Goal: Information Seeking & Learning: Compare options

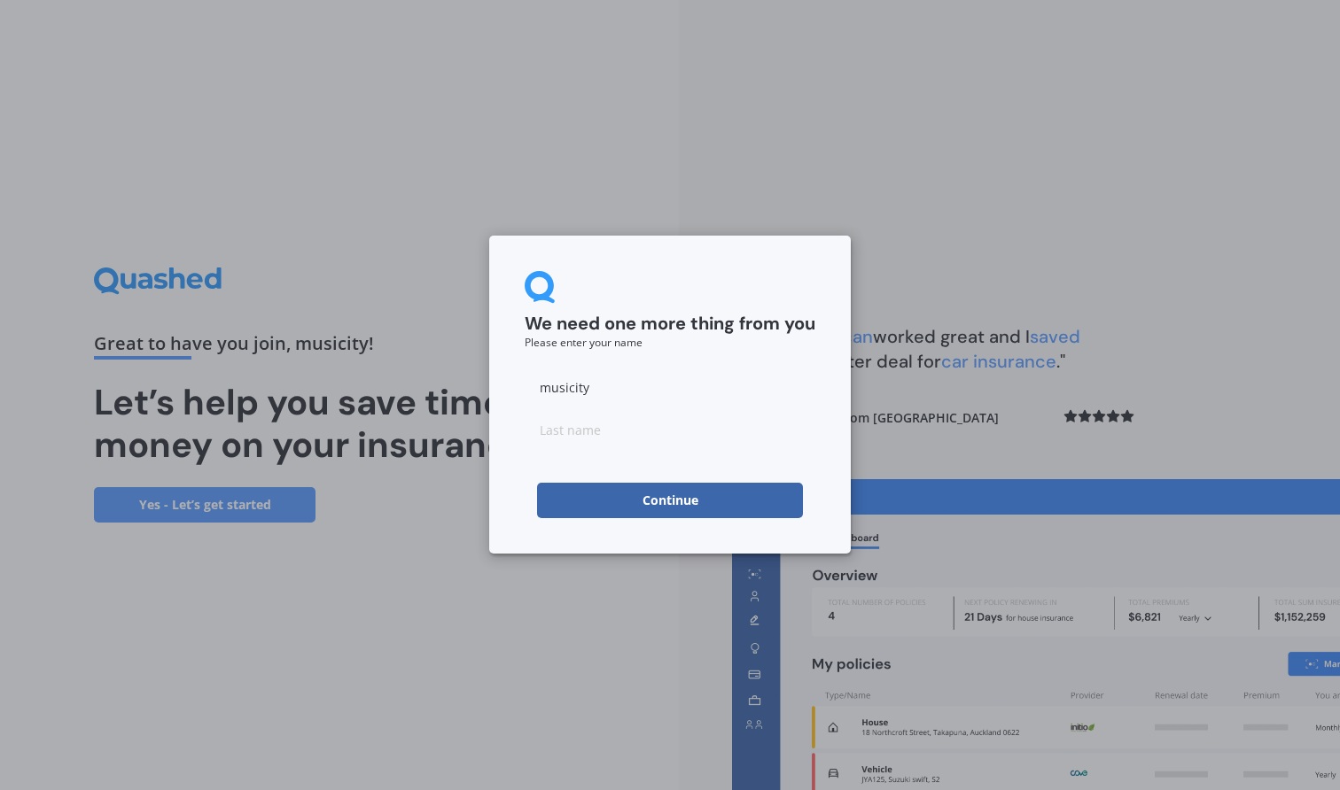
click at [545, 379] on input "musicity" at bounding box center [670, 387] width 291 height 35
type input "[PERSON_NAME]"
type input "Back"
click at [670, 501] on button "Continue" at bounding box center [670, 500] width 266 height 35
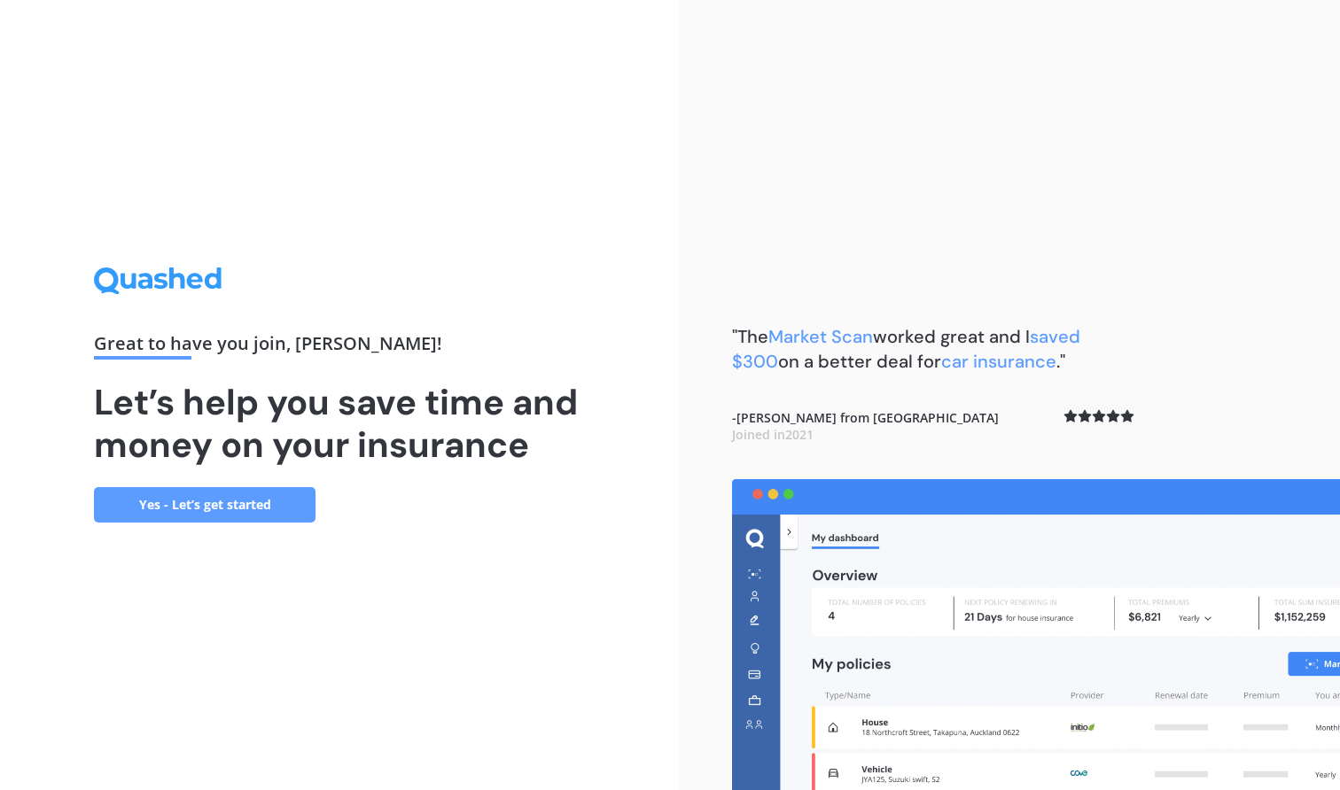
click at [234, 504] on link "Yes - Let’s get started" at bounding box center [205, 504] width 222 height 35
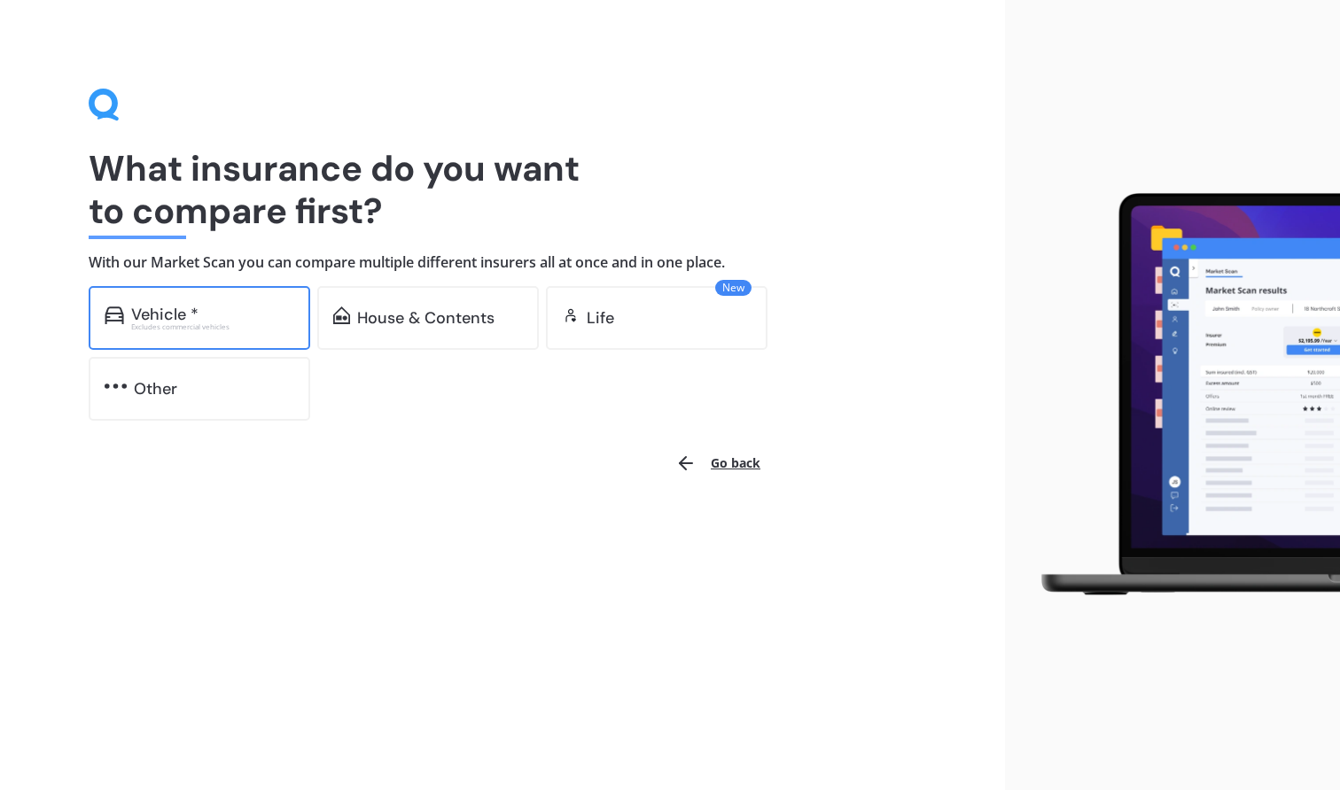
click at [235, 339] on div "Vehicle * Excludes commercial vehicles" at bounding box center [200, 318] width 222 height 64
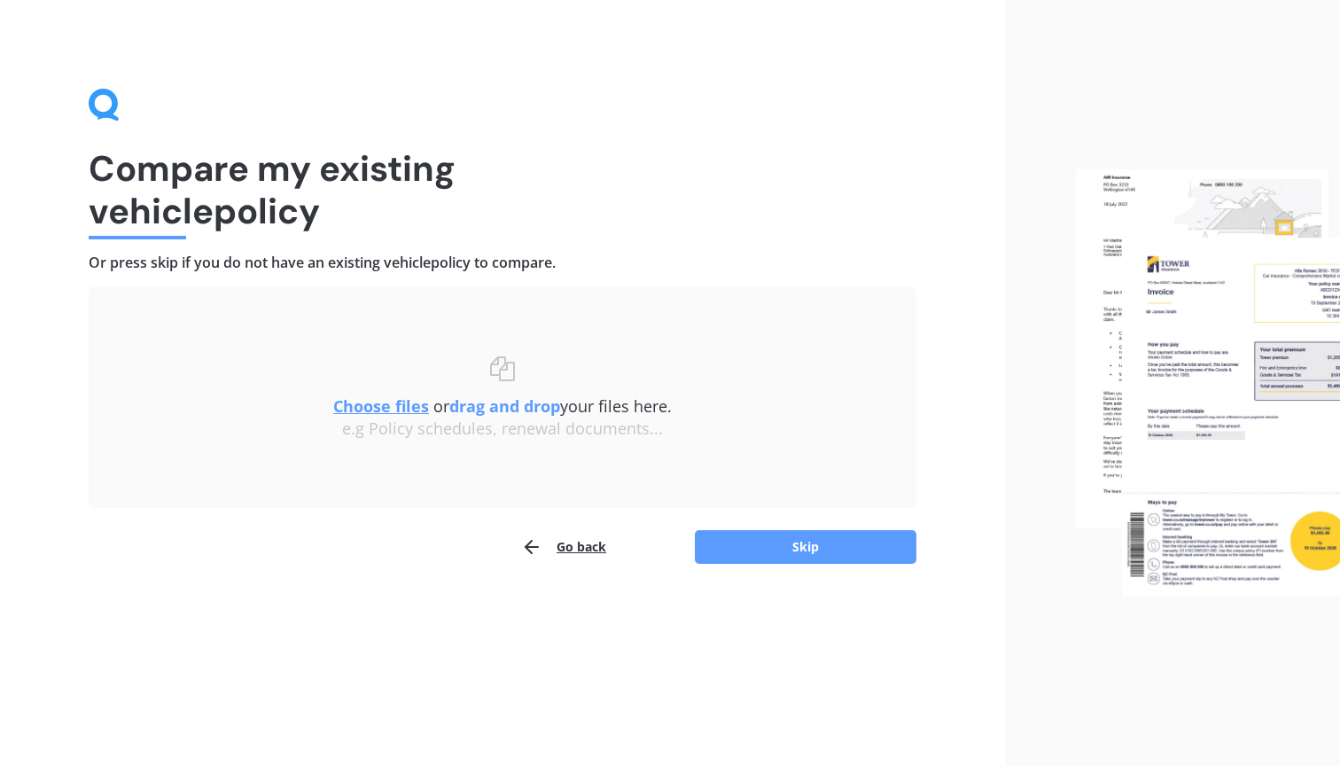
click at [502, 395] on b "drag and drop" at bounding box center [504, 405] width 111 height 21
click at [376, 399] on u "Choose files" at bounding box center [381, 405] width 96 height 21
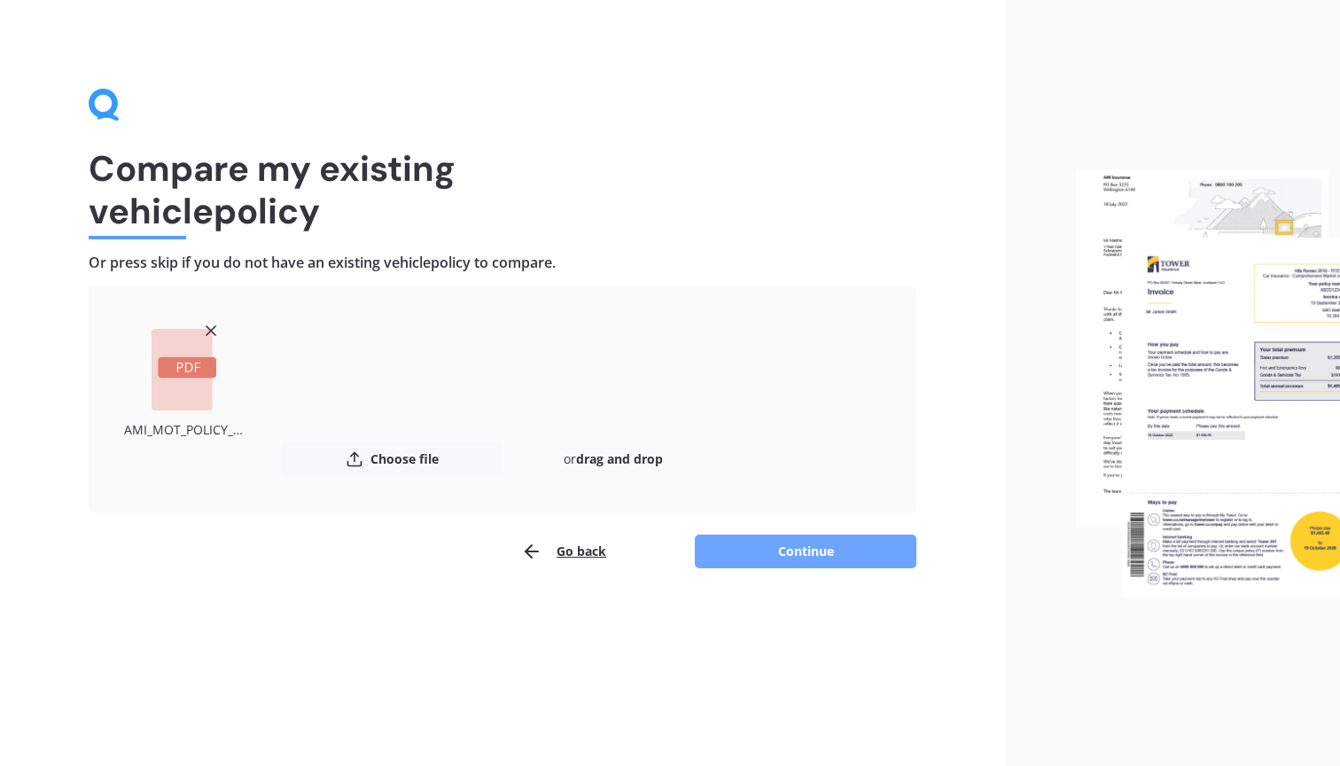
click at [823, 558] on button "Continue" at bounding box center [806, 551] width 222 height 34
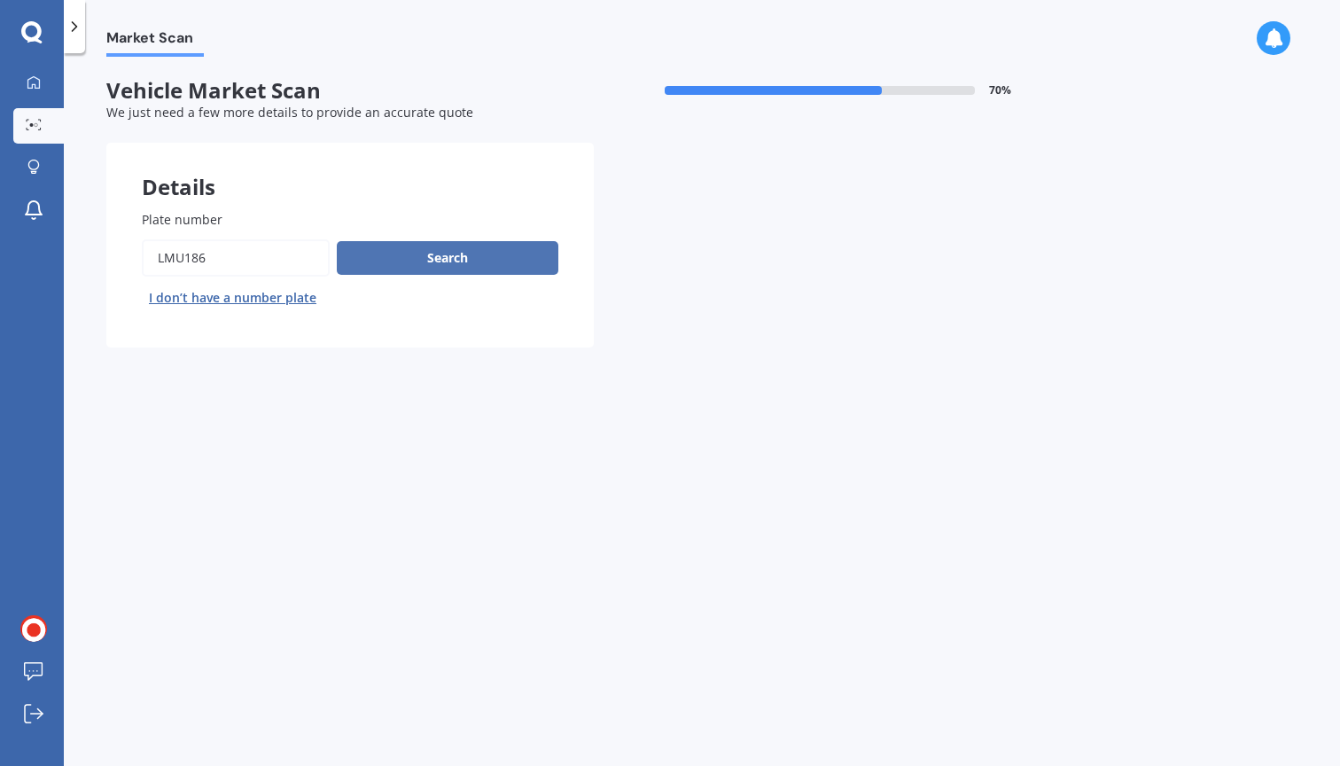
click at [432, 257] on button "Search" at bounding box center [448, 258] width 222 height 34
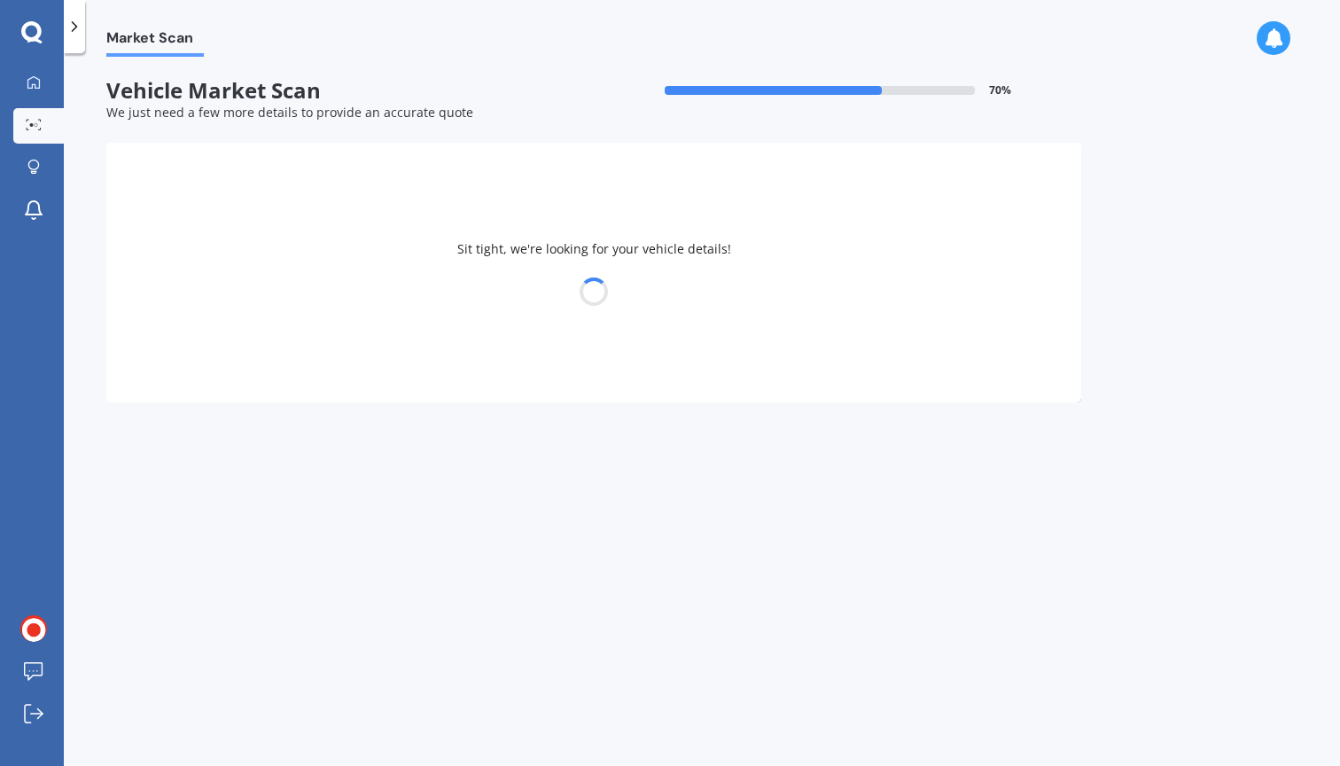
select select "BMW"
select select "I3"
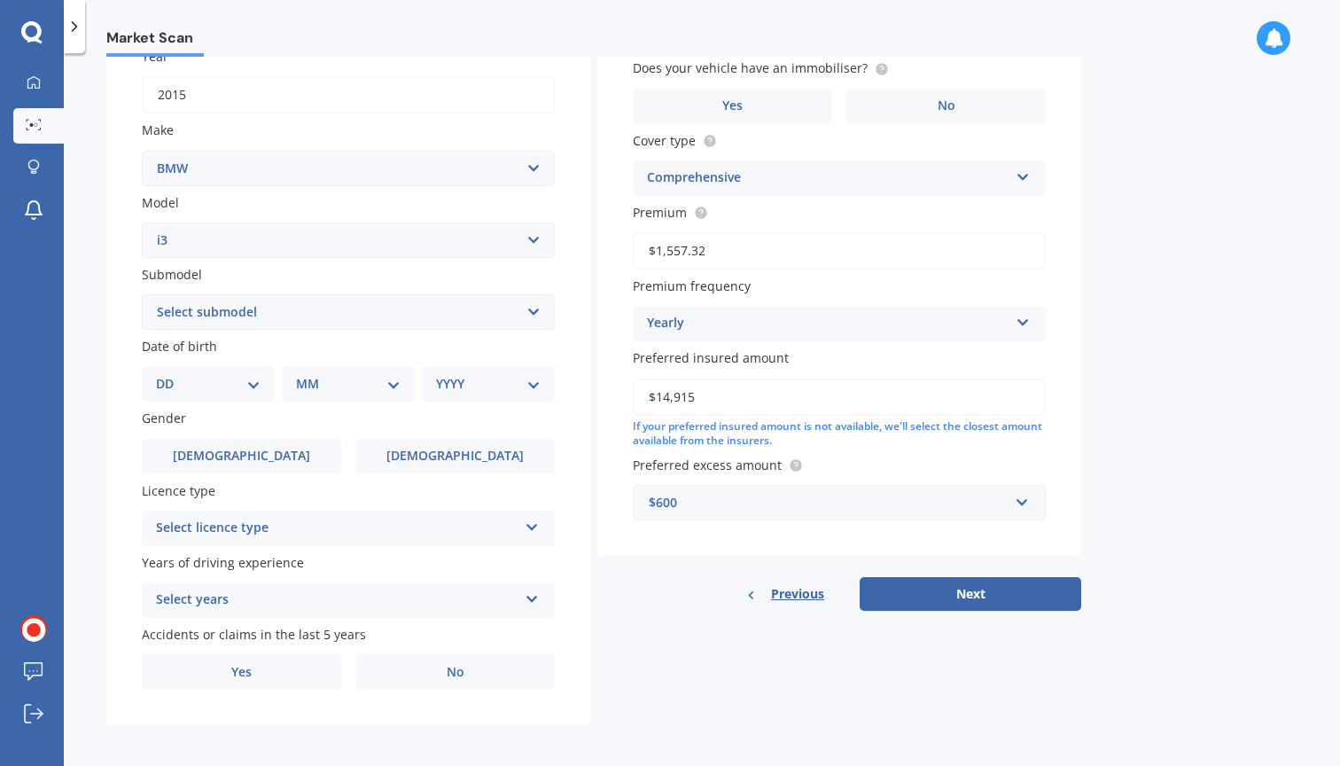
scroll to position [271, 0]
select select "25"
click at [347, 394] on div "MM 01 02 03 04 05 06 07 08 09 10 11 12" at bounding box center [352, 384] width 126 height 35
select select "09"
click at [517, 390] on div "YYYY 2025 2024 2023 2022 2021 2020 2019 2018 2017 2016 2015 2014 2013 2012 2011…" at bounding box center [485, 384] width 126 height 35
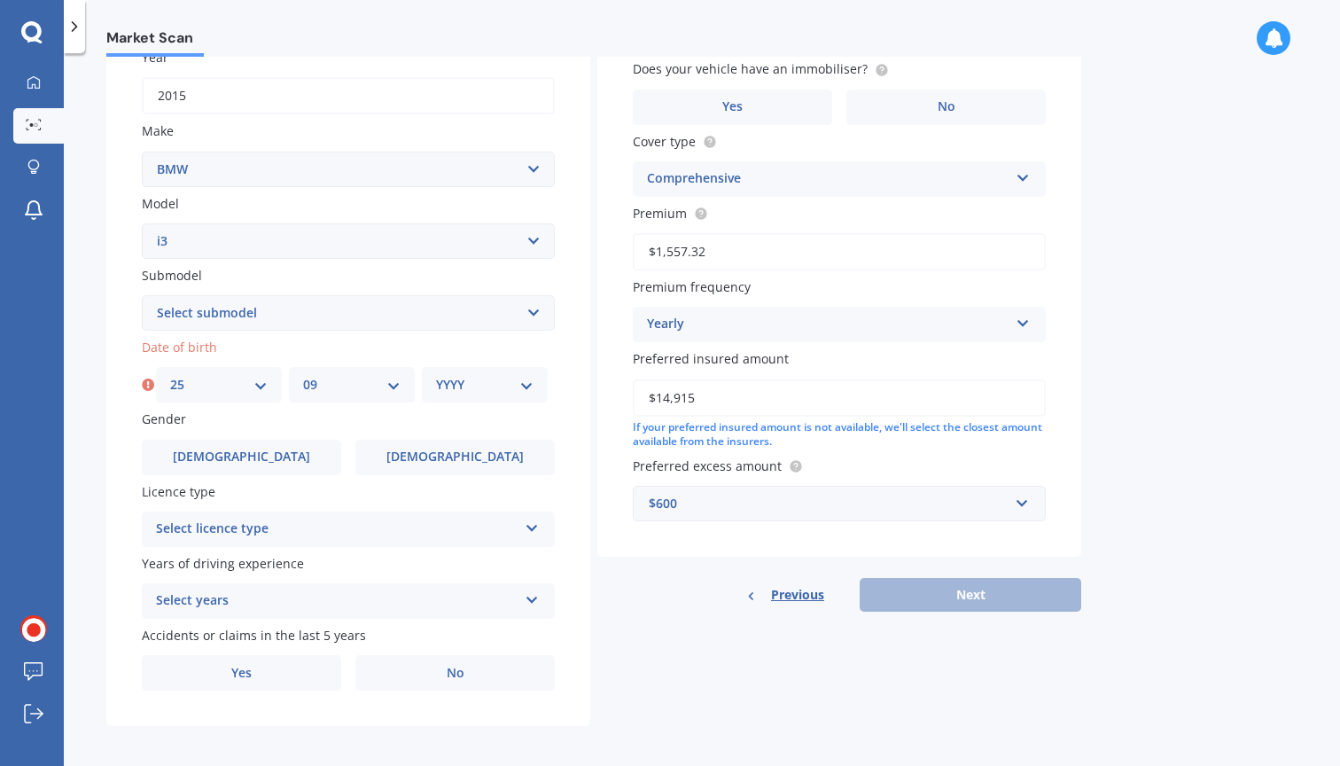
click at [517, 390] on div "YYYY 2025 2024 2023 2022 2021 2020 2019 2018 2017 2016 2015 2014 2013 2012 2011…" at bounding box center [485, 384] width 126 height 35
select select "2003"
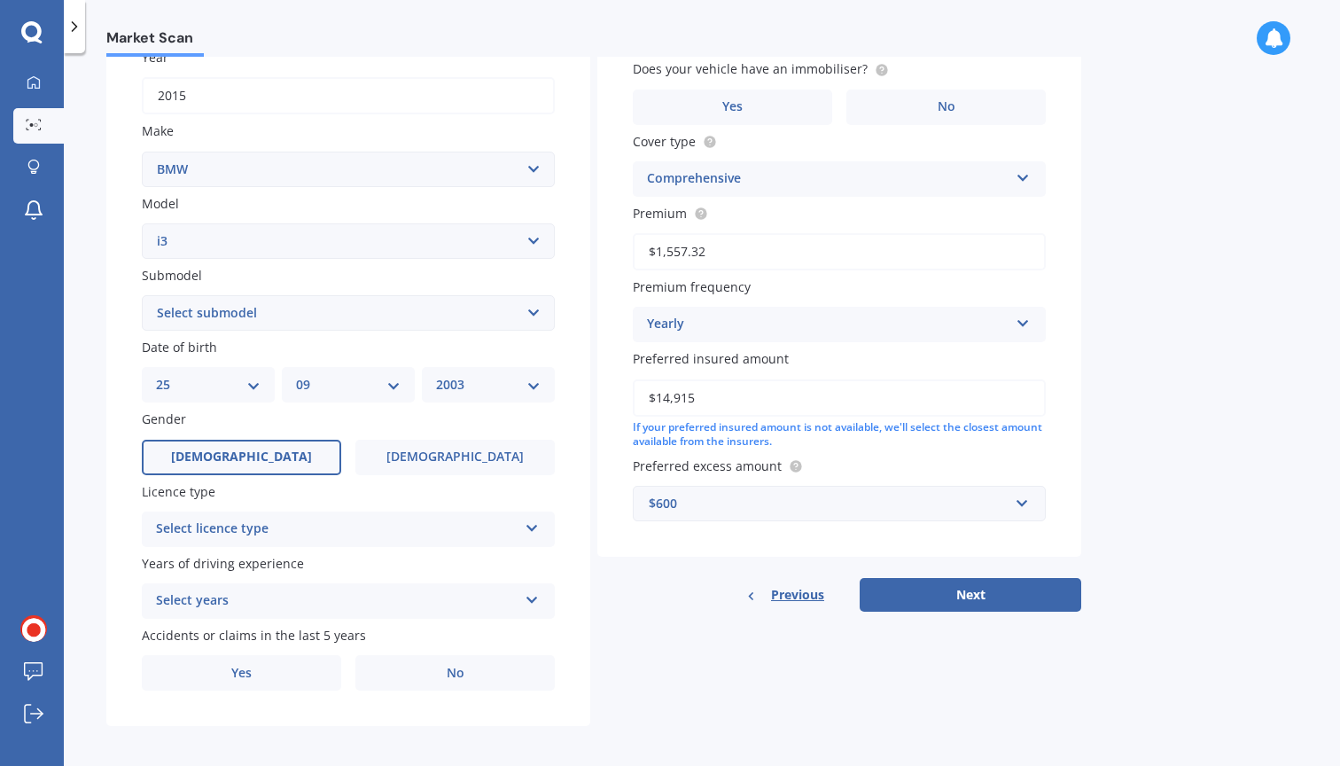
click at [270, 447] on label "Male" at bounding box center [241, 457] width 199 height 35
click at [0, 0] on input "Male" at bounding box center [0, 0] width 0 height 0
click at [354, 528] on div "Select licence type" at bounding box center [337, 528] width 362 height 21
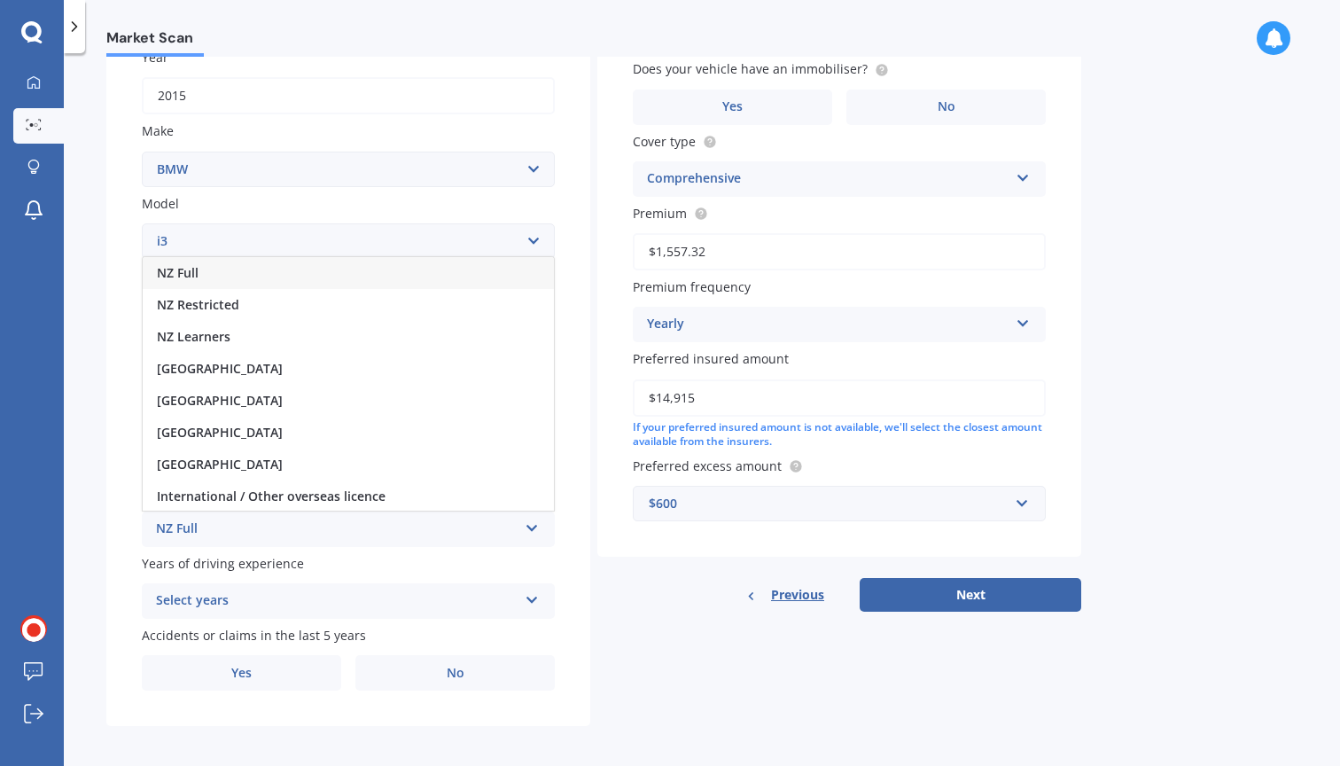
scroll to position [0, 0]
click at [266, 262] on div "NZ Full" at bounding box center [348, 273] width 411 height 32
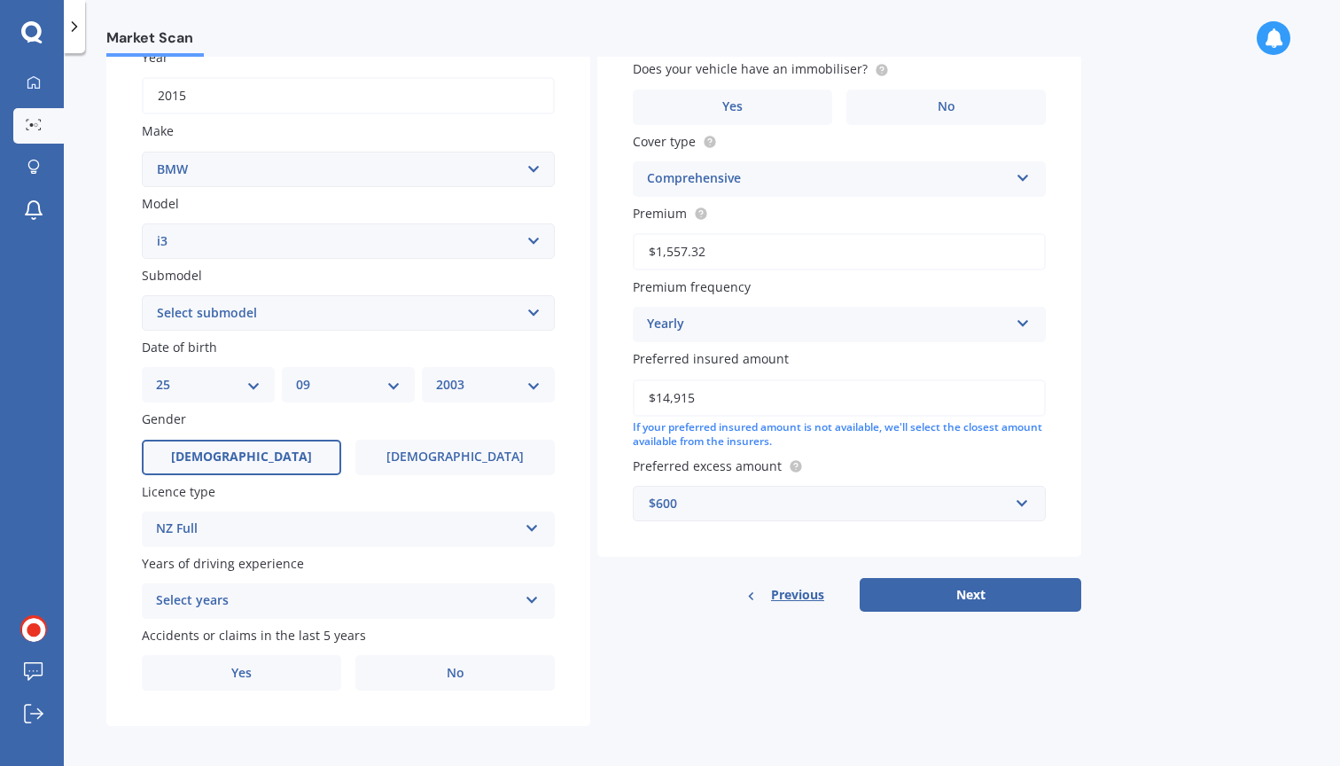
click at [263, 590] on div "Select years" at bounding box center [337, 600] width 362 height 21
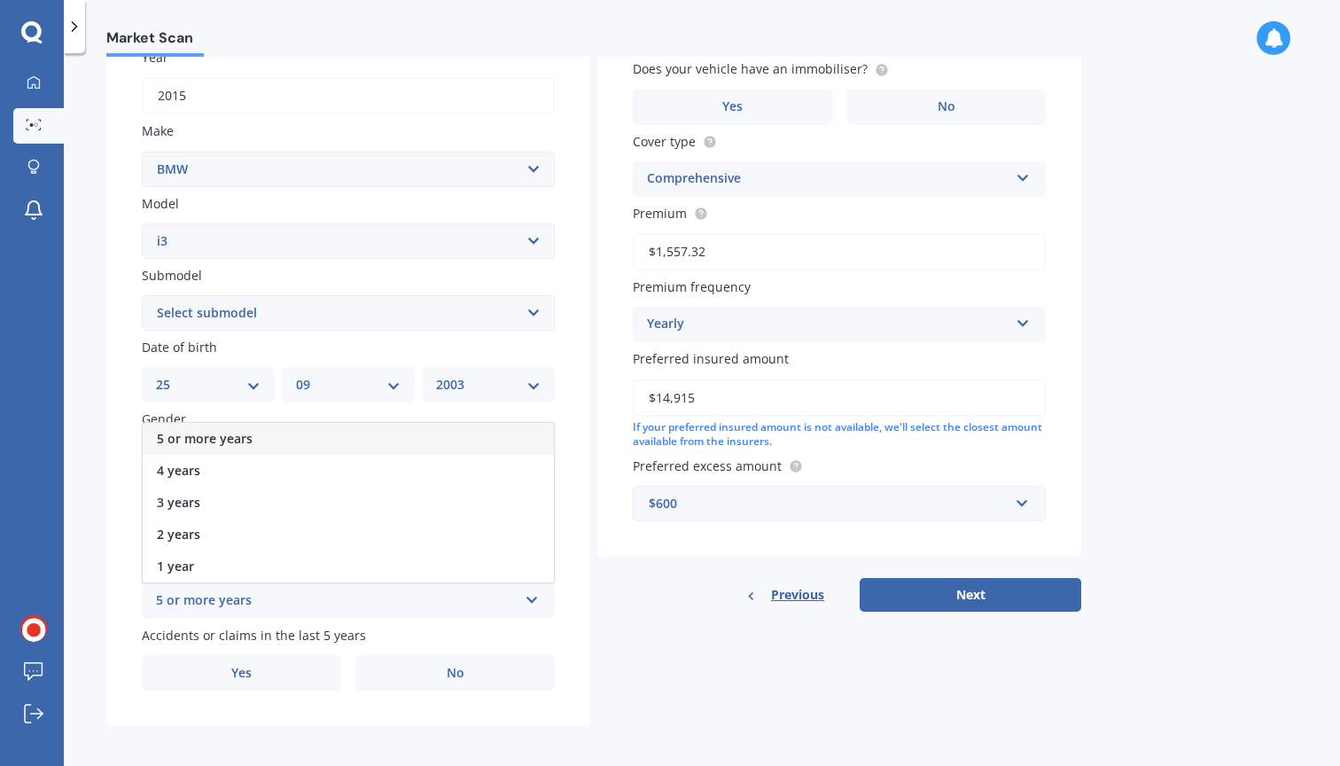
click at [214, 430] on span "5 or more years" at bounding box center [205, 438] width 96 height 17
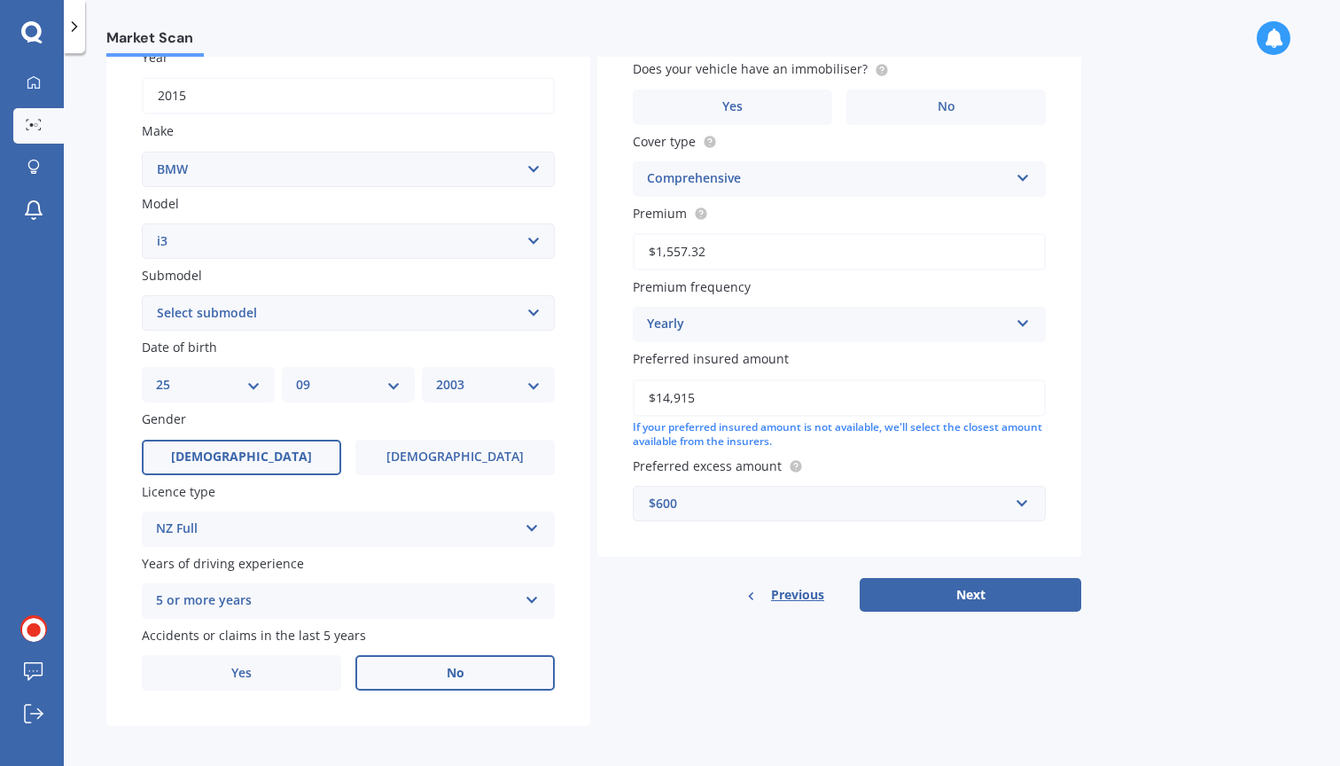
click at [430, 673] on label "No" at bounding box center [454, 672] width 199 height 35
click at [0, 0] on input "No" at bounding box center [0, 0] width 0 height 0
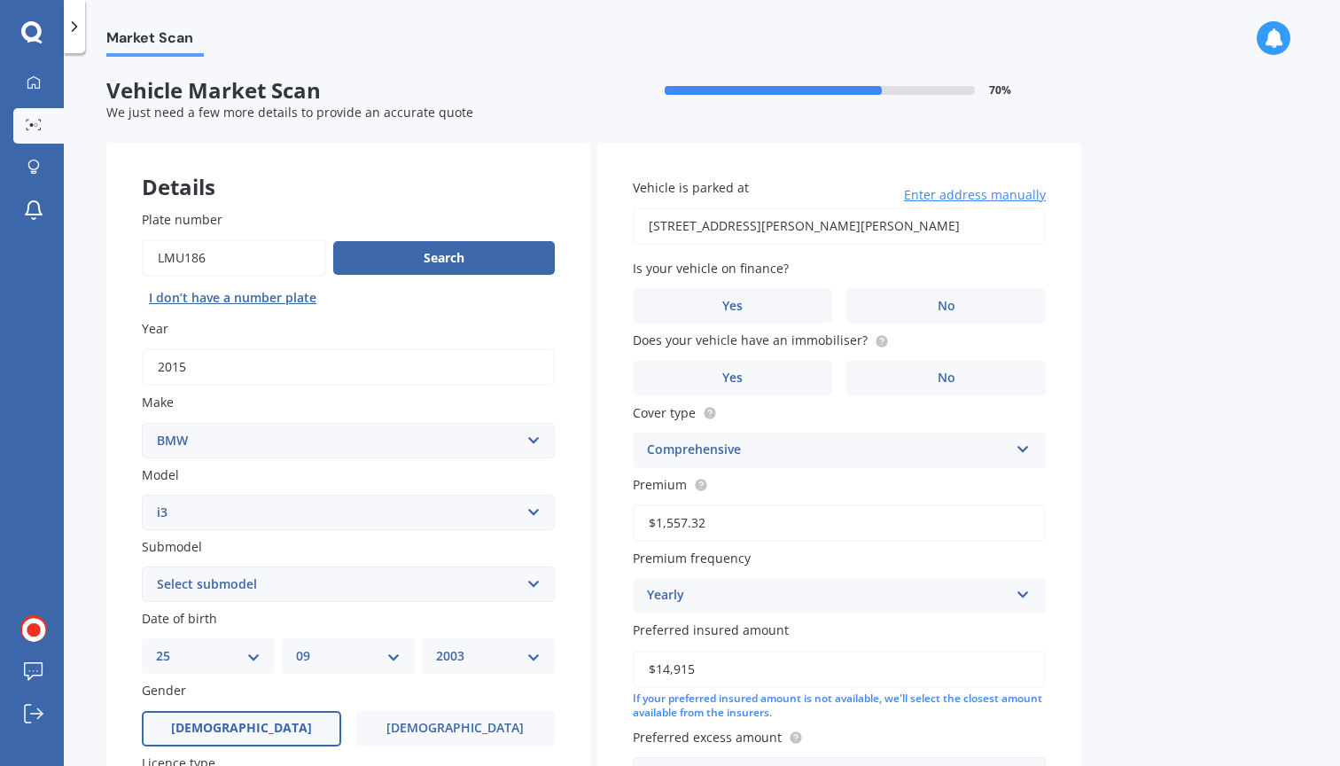
scroll to position [99, 0]
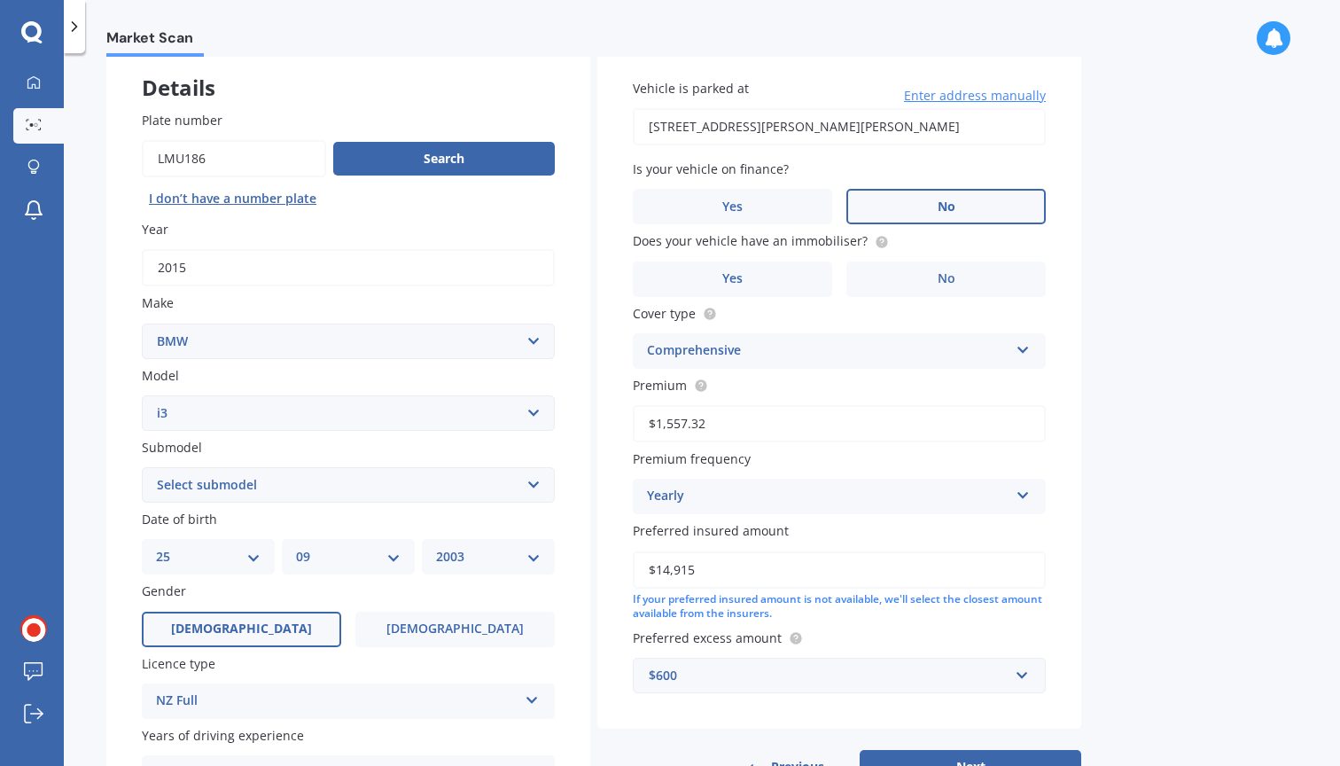
click at [969, 201] on label "No" at bounding box center [945, 206] width 199 height 35
click at [0, 0] on input "No" at bounding box center [0, 0] width 0 height 0
click at [958, 274] on label "No" at bounding box center [945, 278] width 199 height 35
click at [0, 0] on input "No" at bounding box center [0, 0] width 0 height 0
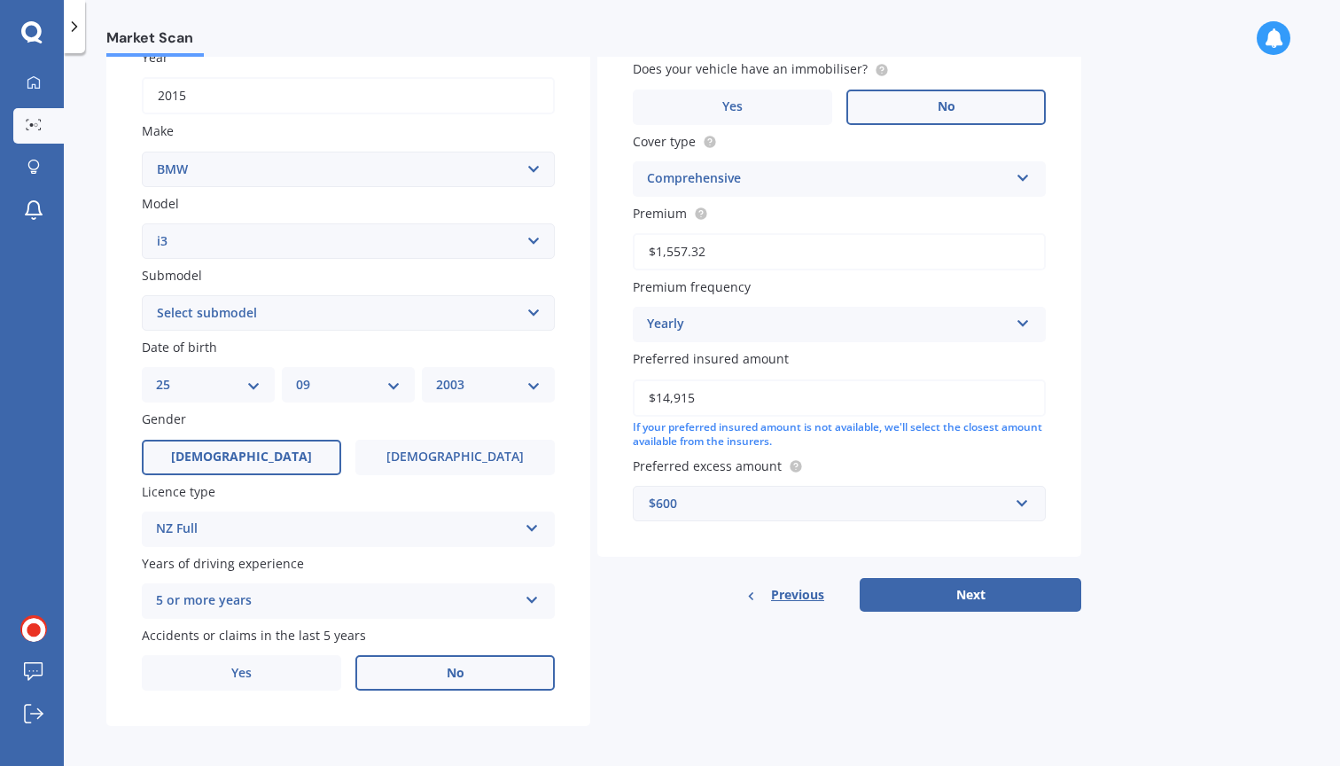
scroll to position [0, 0]
click at [718, 106] on label "Yes" at bounding box center [732, 106] width 199 height 35
click at [0, 0] on input "Yes" at bounding box center [0, 0] width 0 height 0
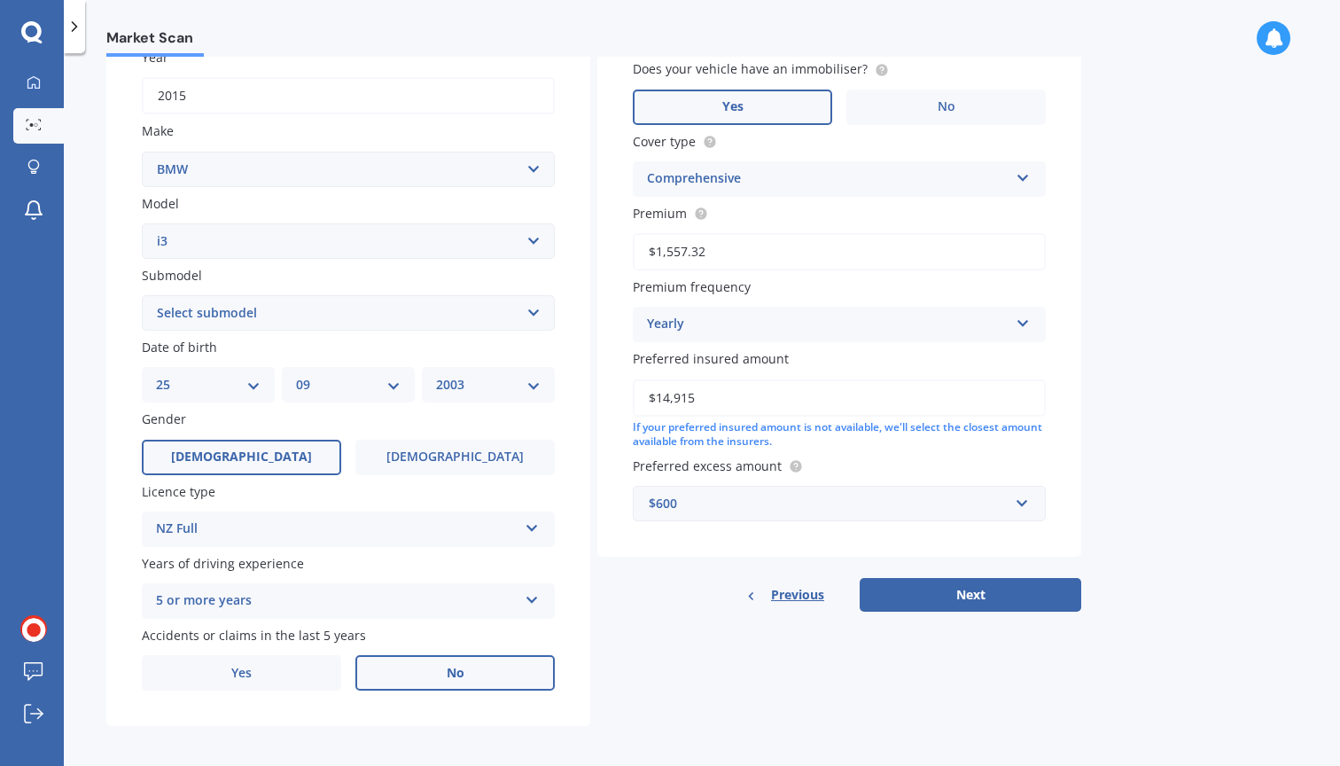
click at [1280, 486] on div "Market Scan Vehicle Market Scan 70 % We just need a few more details to provide…" at bounding box center [702, 413] width 1276 height 712
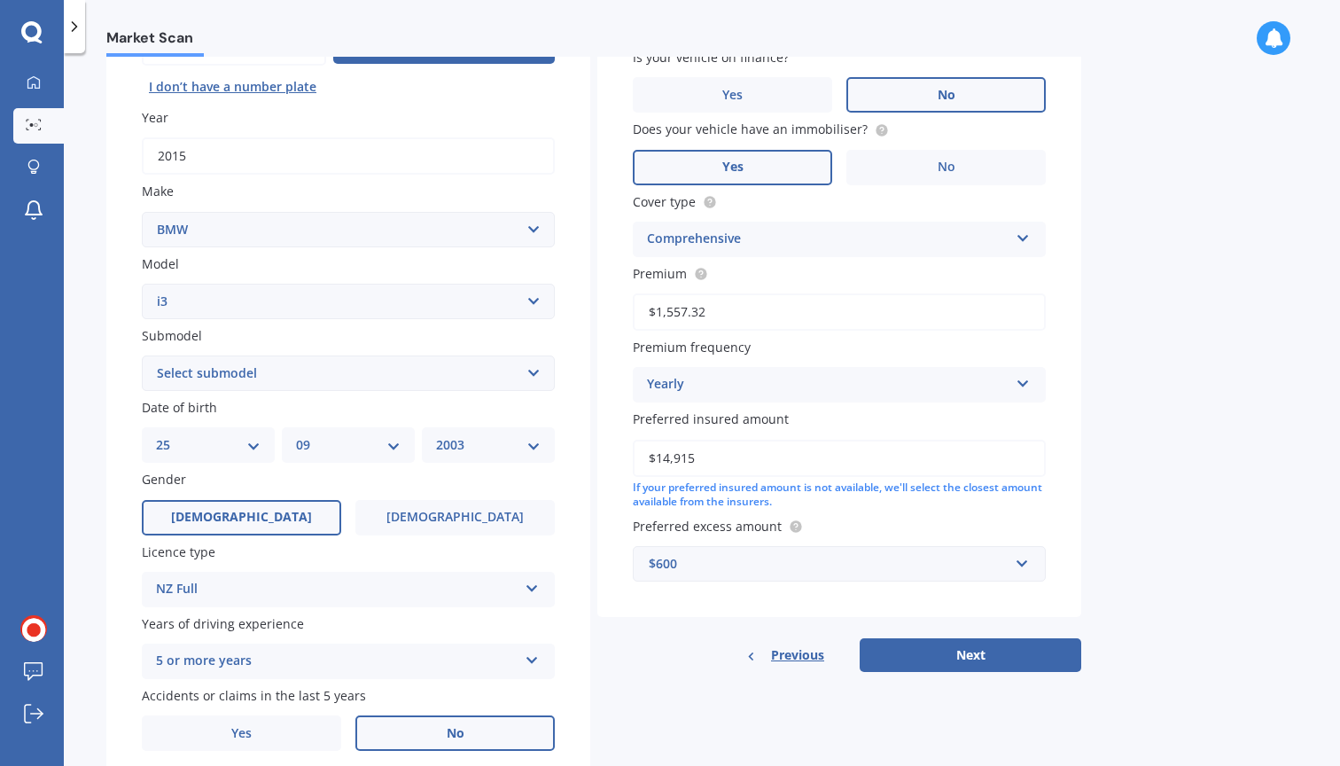
scroll to position [222, 0]
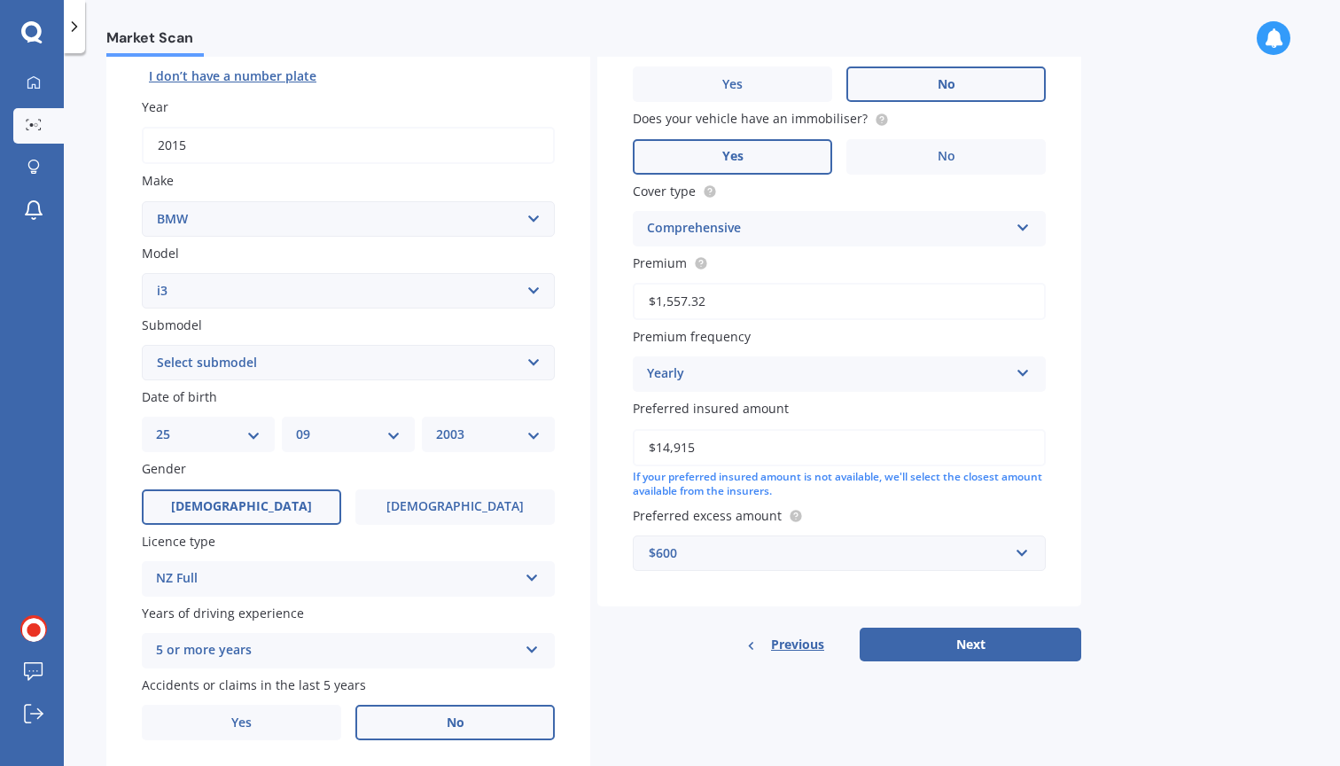
click at [1016, 201] on div "Cover type Comprehensive Third Party Third Party, Fire & Theft Comprehensive" at bounding box center [839, 214] width 413 height 65
click at [1020, 218] on icon at bounding box center [1023, 224] width 15 height 12
click at [1019, 218] on icon at bounding box center [1023, 224] width 15 height 12
click at [740, 385] on div "Yearly Yearly Six-Monthly Quarterly Monthly Fortnightly Weekly" at bounding box center [839, 373] width 413 height 35
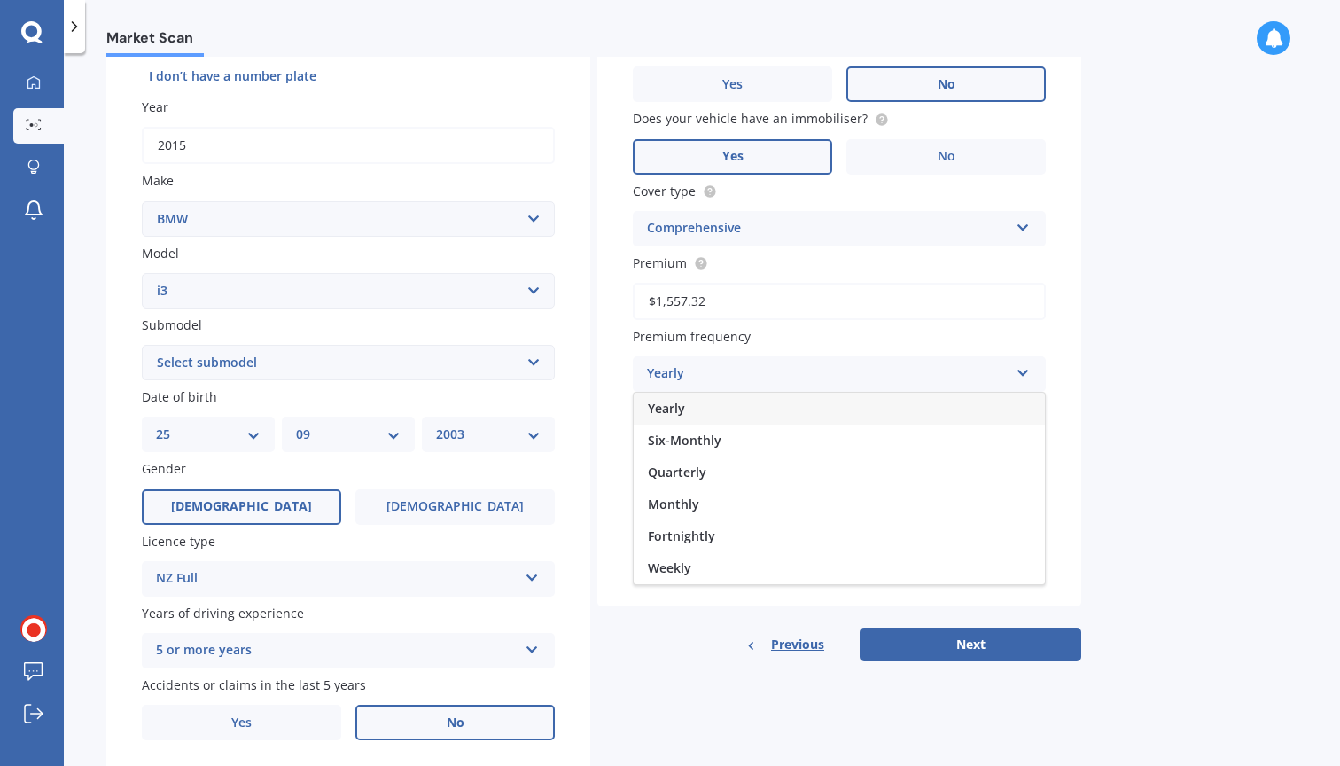
click at [1156, 367] on div "Market Scan Vehicle Market Scan 70 % We just need a few more details to provide…" at bounding box center [702, 413] width 1276 height 712
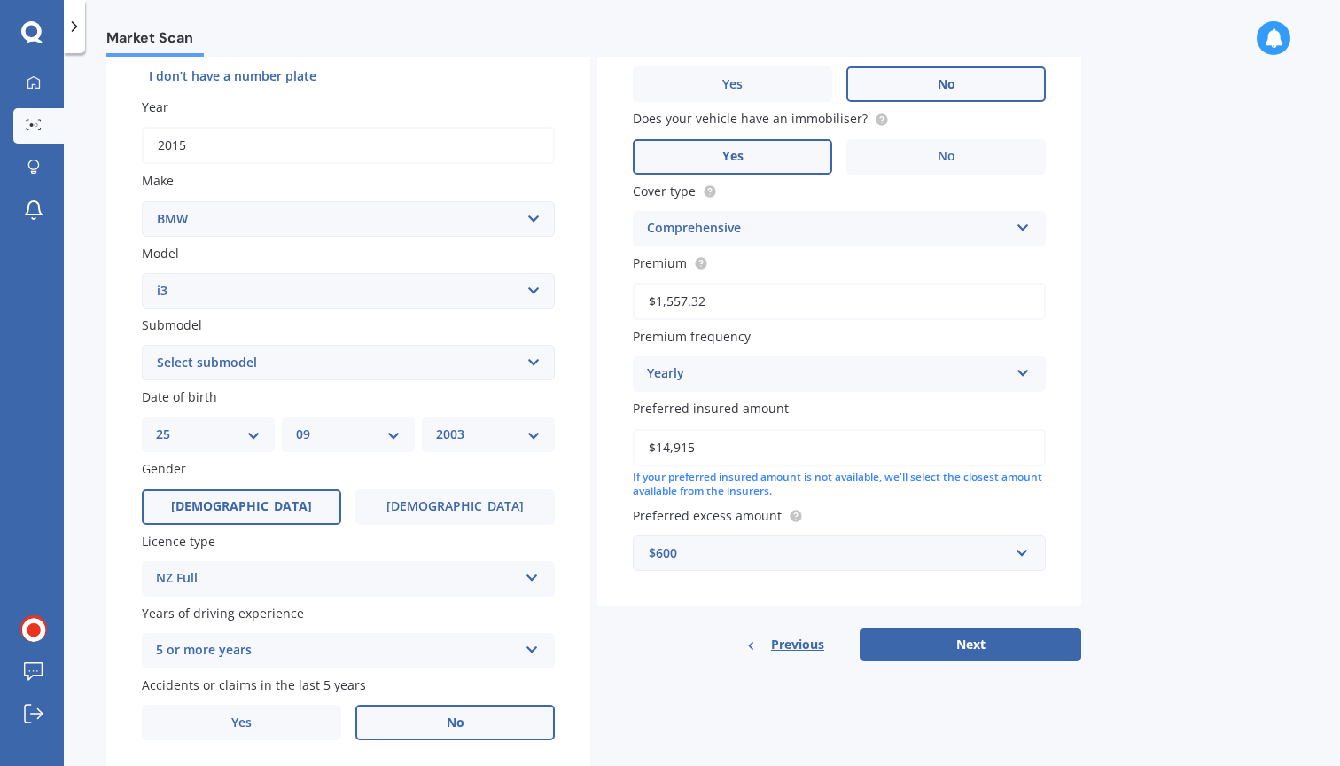
click at [813, 543] on div "$600" at bounding box center [829, 552] width 360 height 19
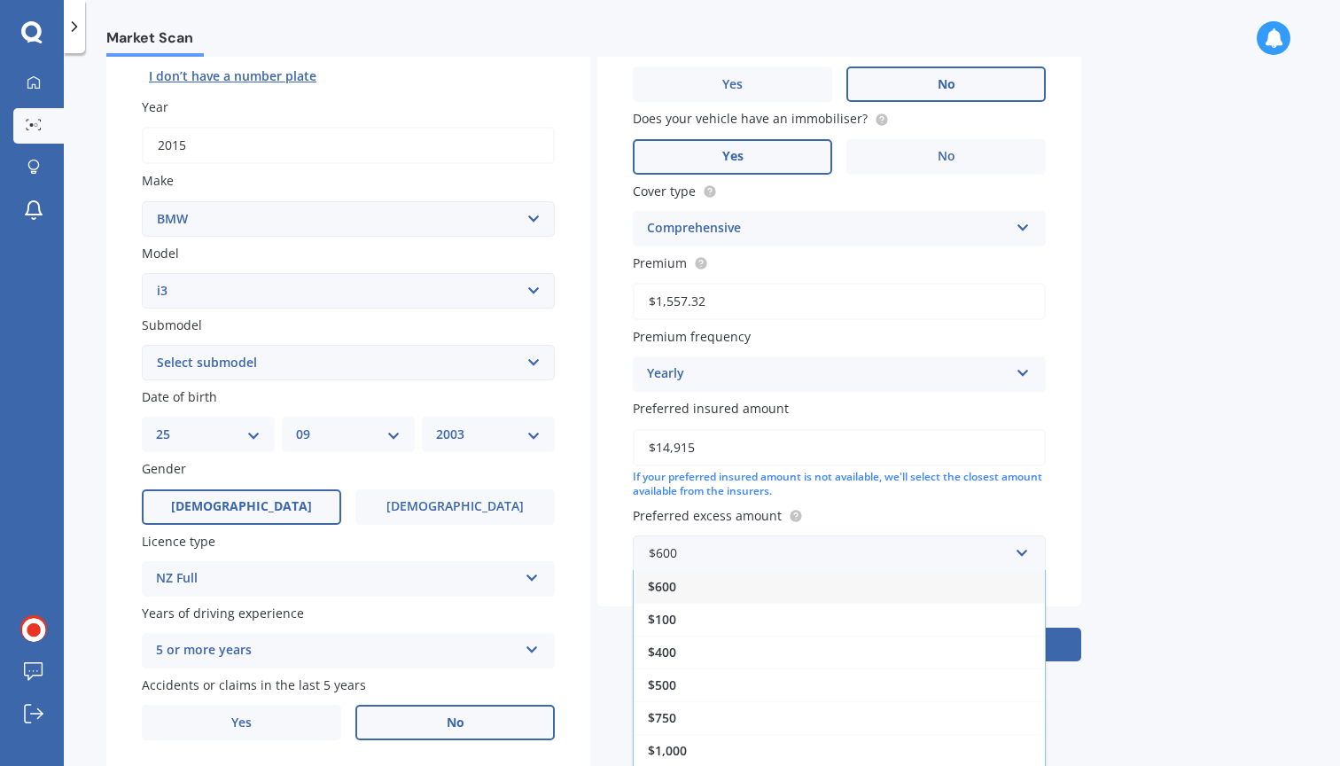
click at [1119, 519] on div "Market Scan Vehicle Market Scan 70 % We just need a few more details to provide…" at bounding box center [702, 413] width 1276 height 712
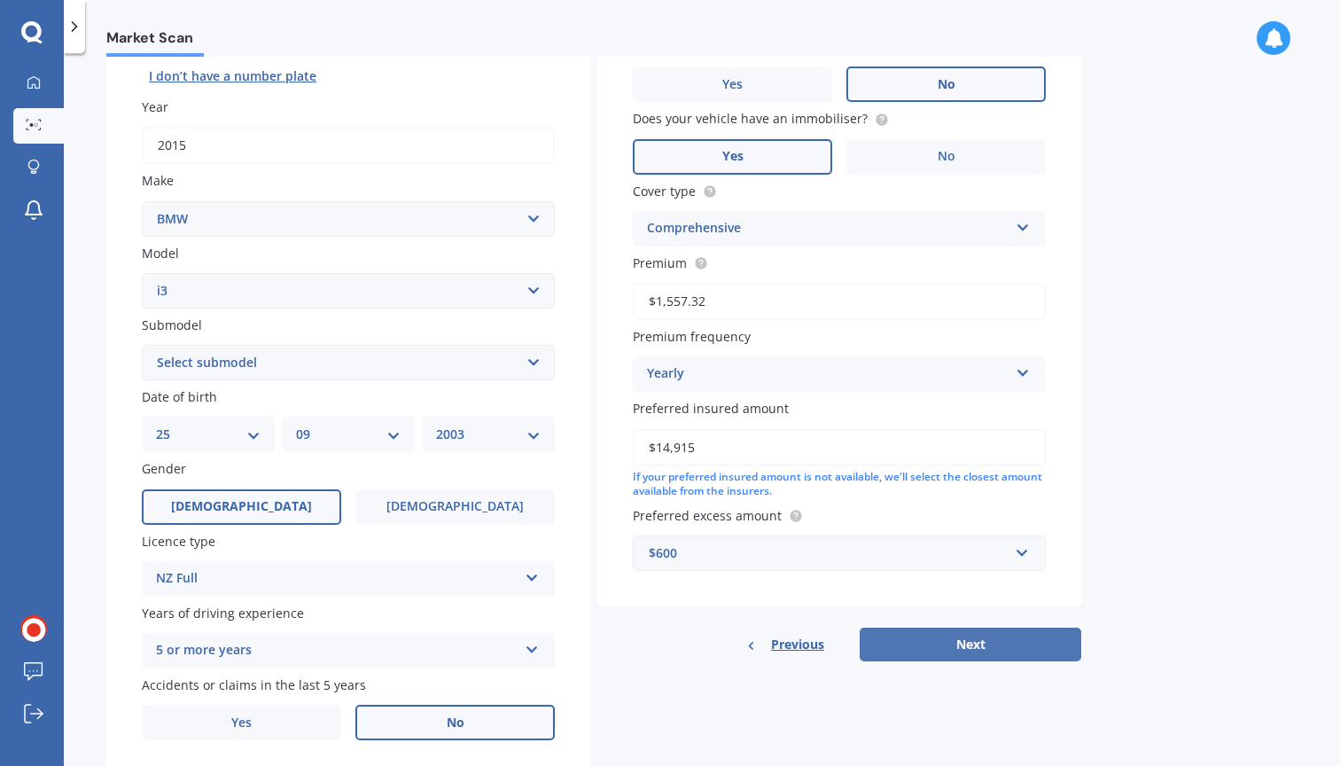
click at [982, 632] on button "Next" at bounding box center [971, 644] width 222 height 34
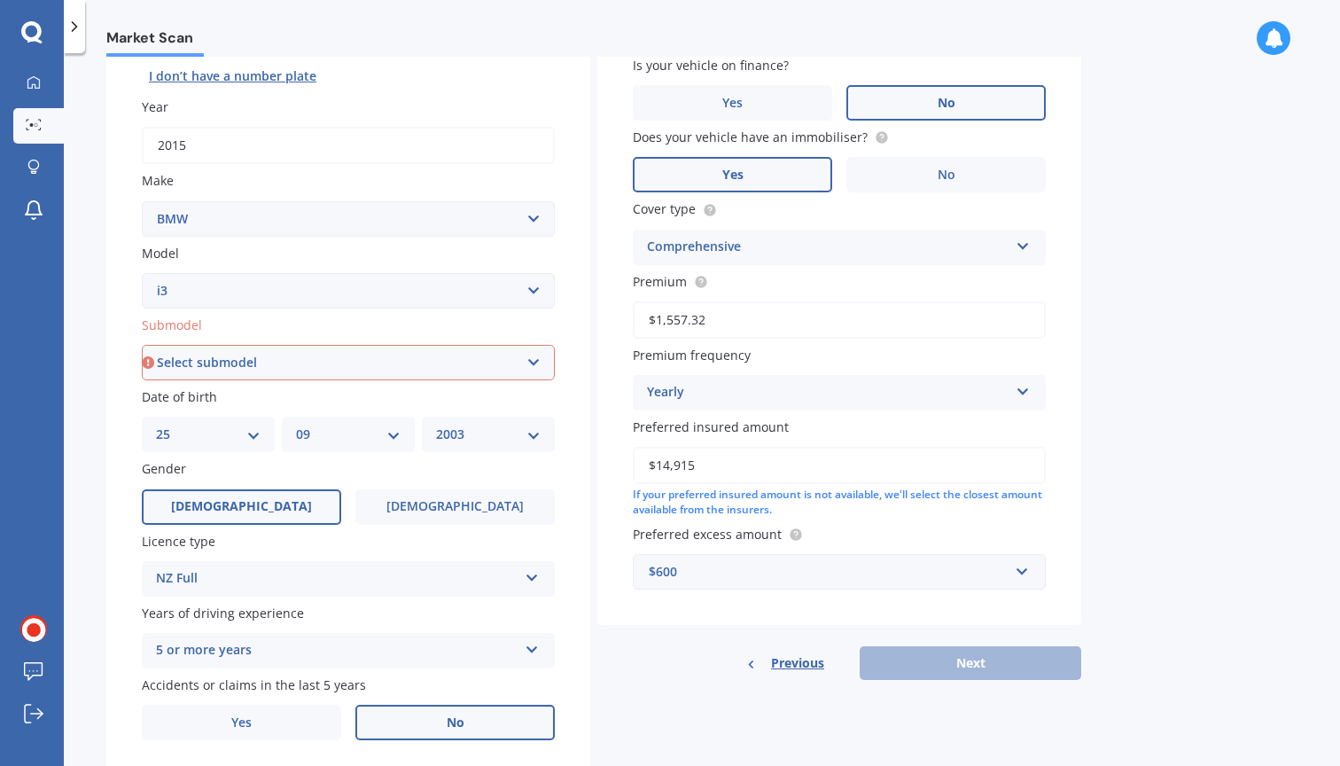
select select "BEV"
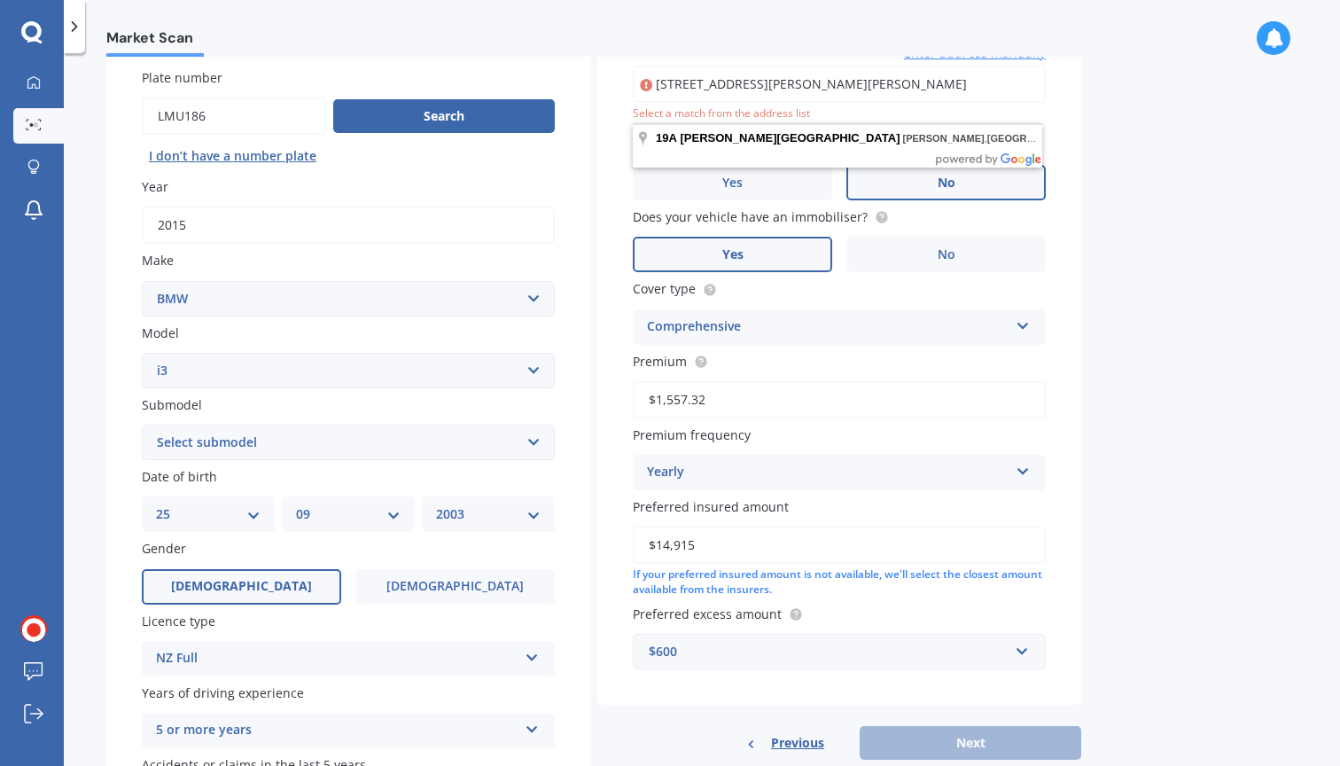
scroll to position [86, 0]
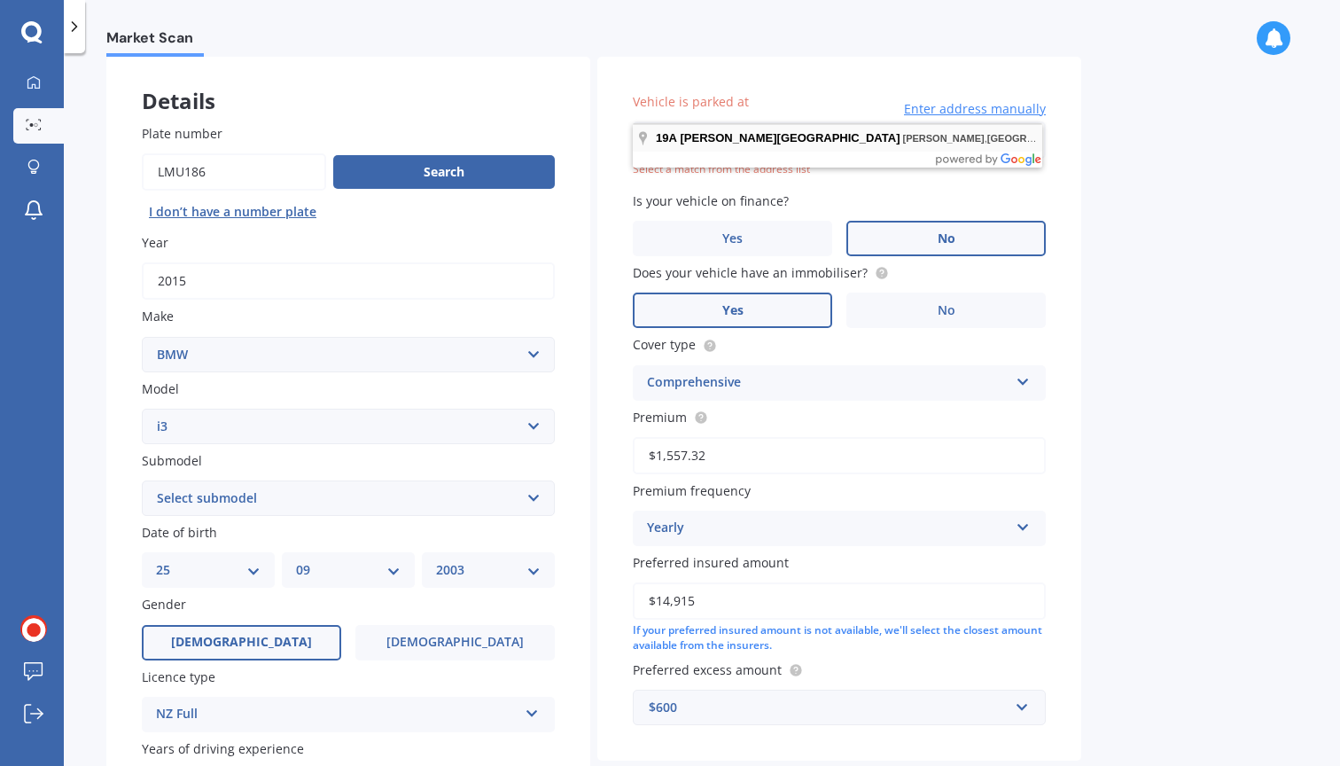
type input "19A Raines Avenue, Forrest Hill, Auckland 0620"
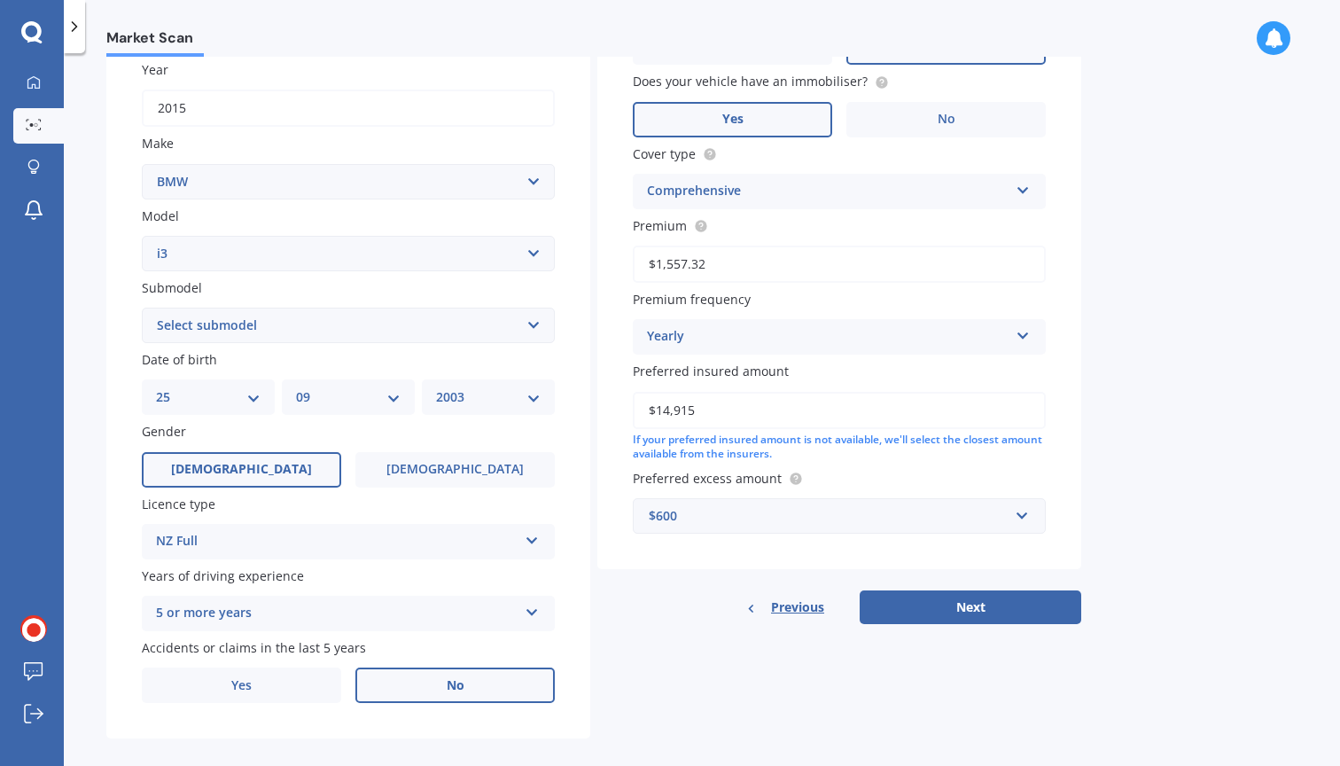
scroll to position [265, 0]
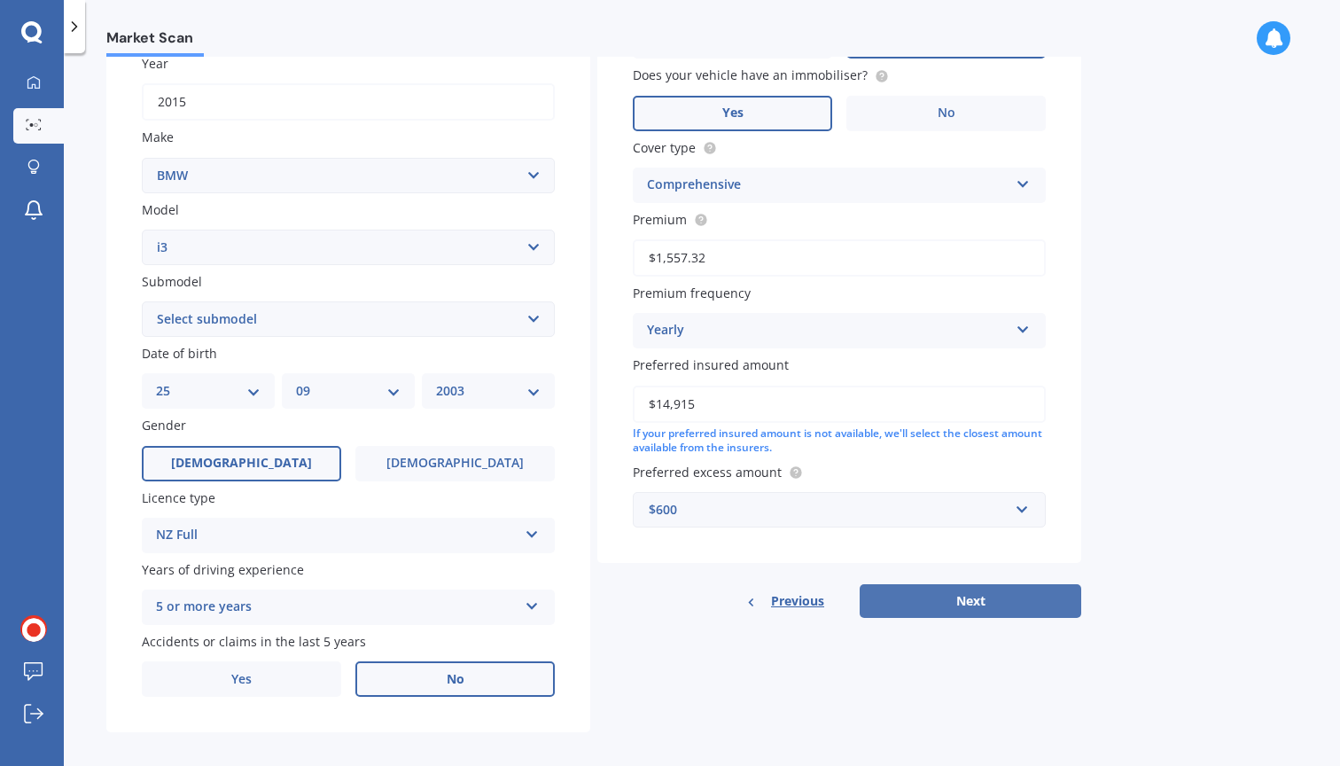
click at [932, 598] on button "Next" at bounding box center [971, 601] width 222 height 34
select select "25"
select select "09"
select select "2003"
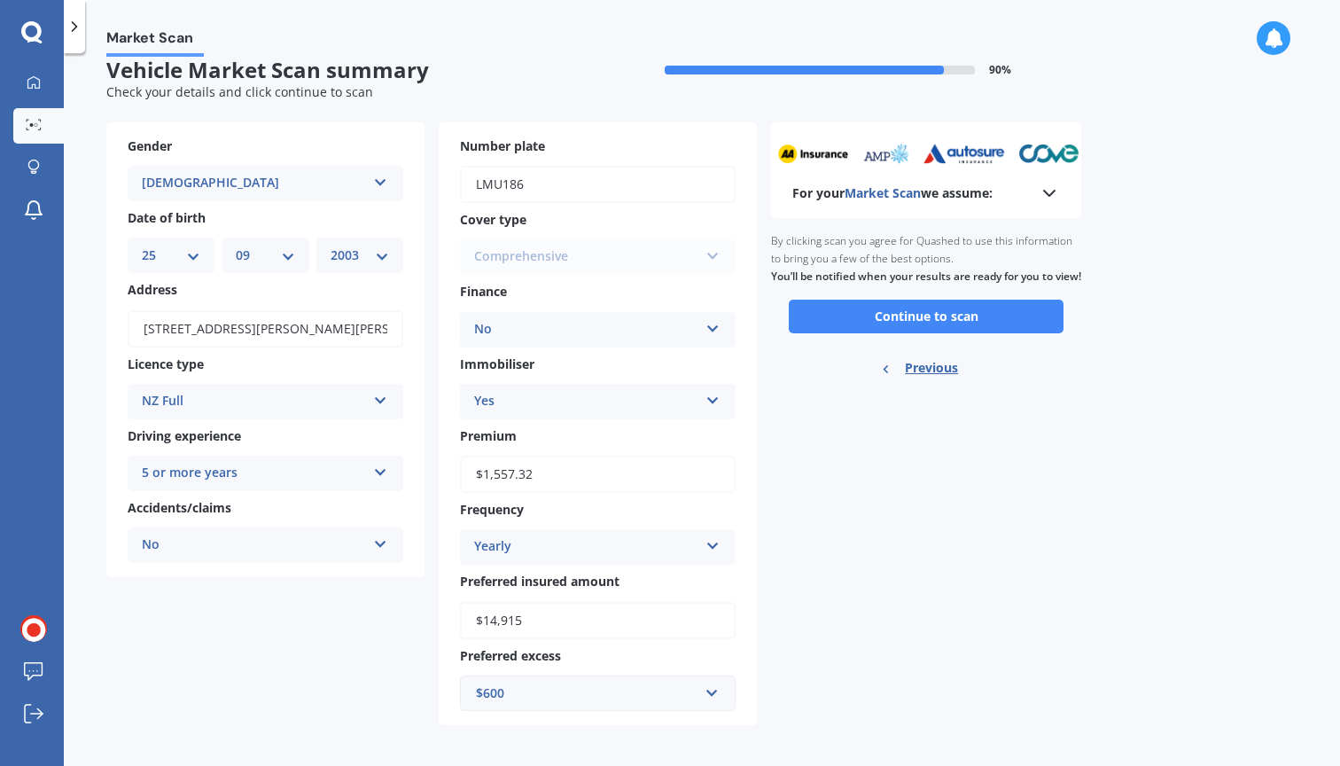
scroll to position [19, 0]
click at [556, 695] on div "$600" at bounding box center [587, 693] width 222 height 19
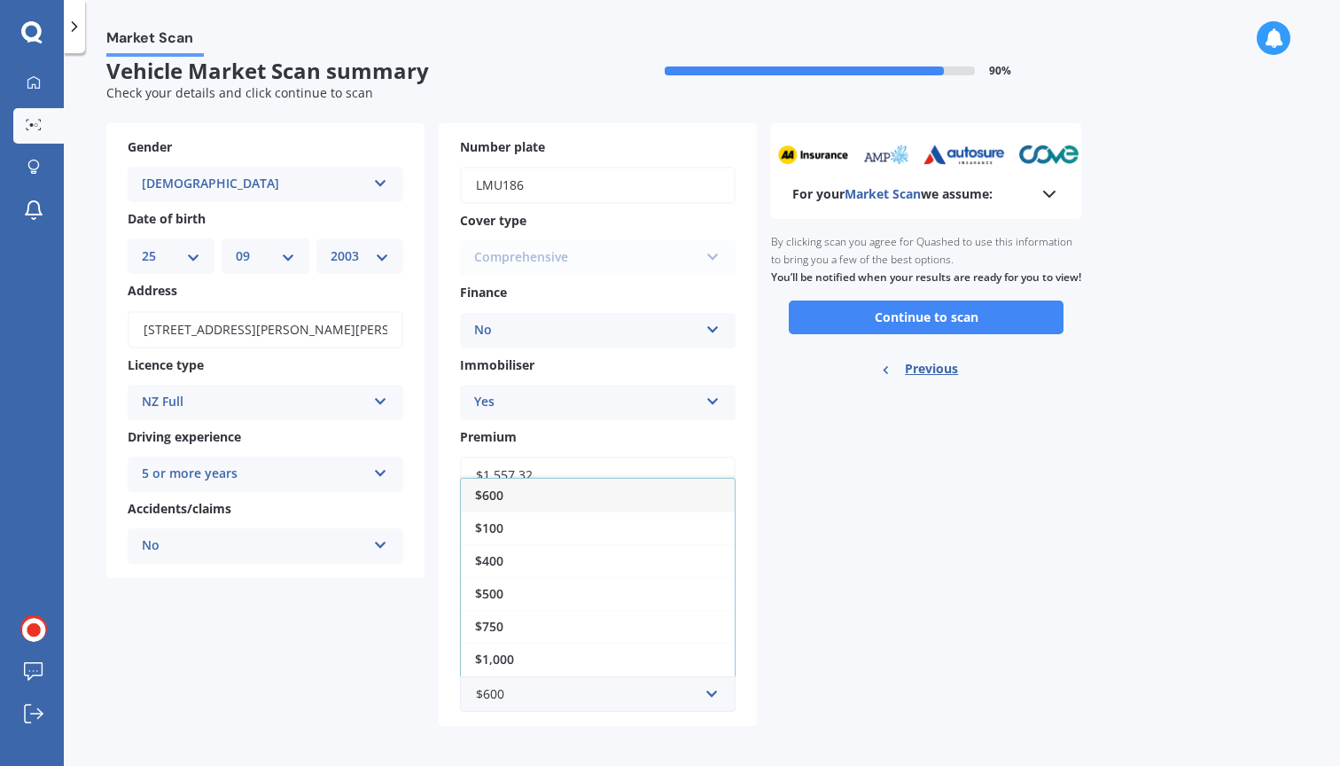
click at [869, 668] on div "For your Market Scan we assume: Ready to go By clicking scan you agree for Quas…" at bounding box center [926, 424] width 310 height 603
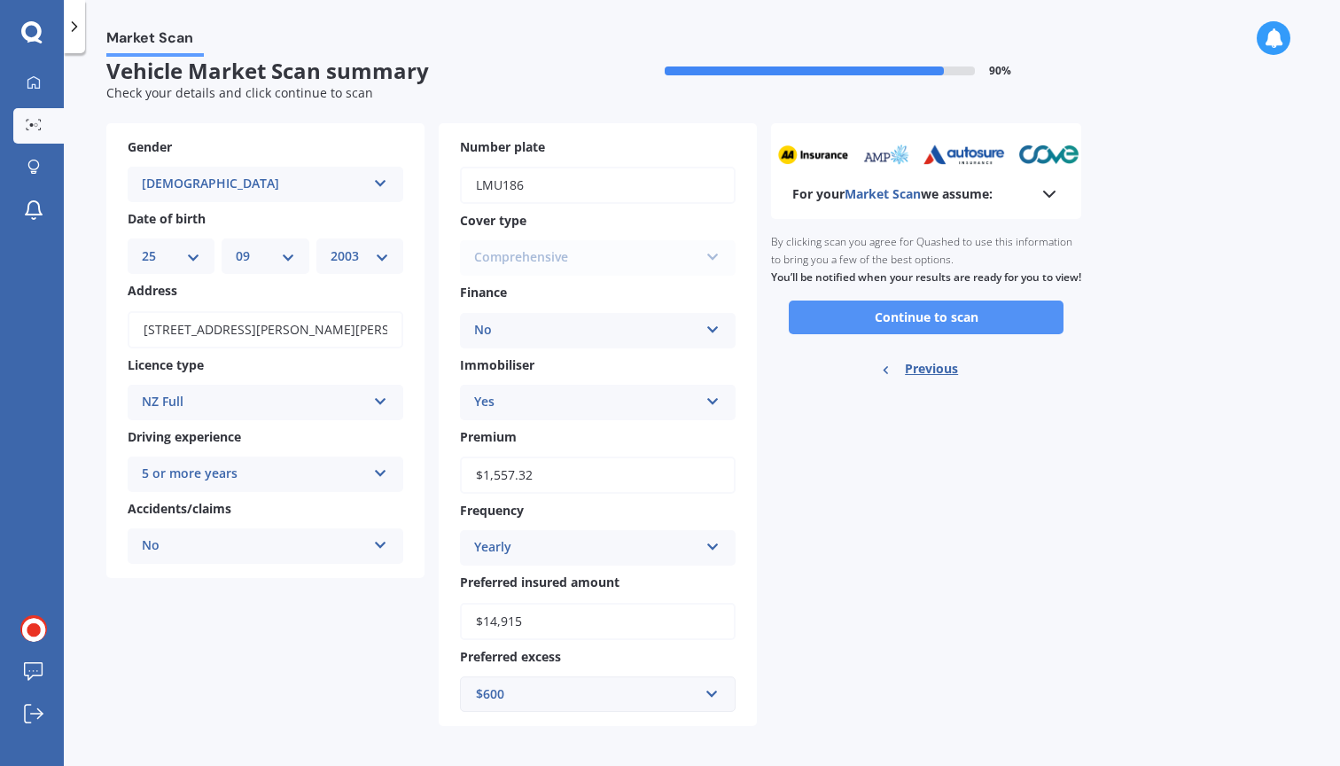
click at [837, 324] on button "Continue to scan" at bounding box center [926, 317] width 275 height 34
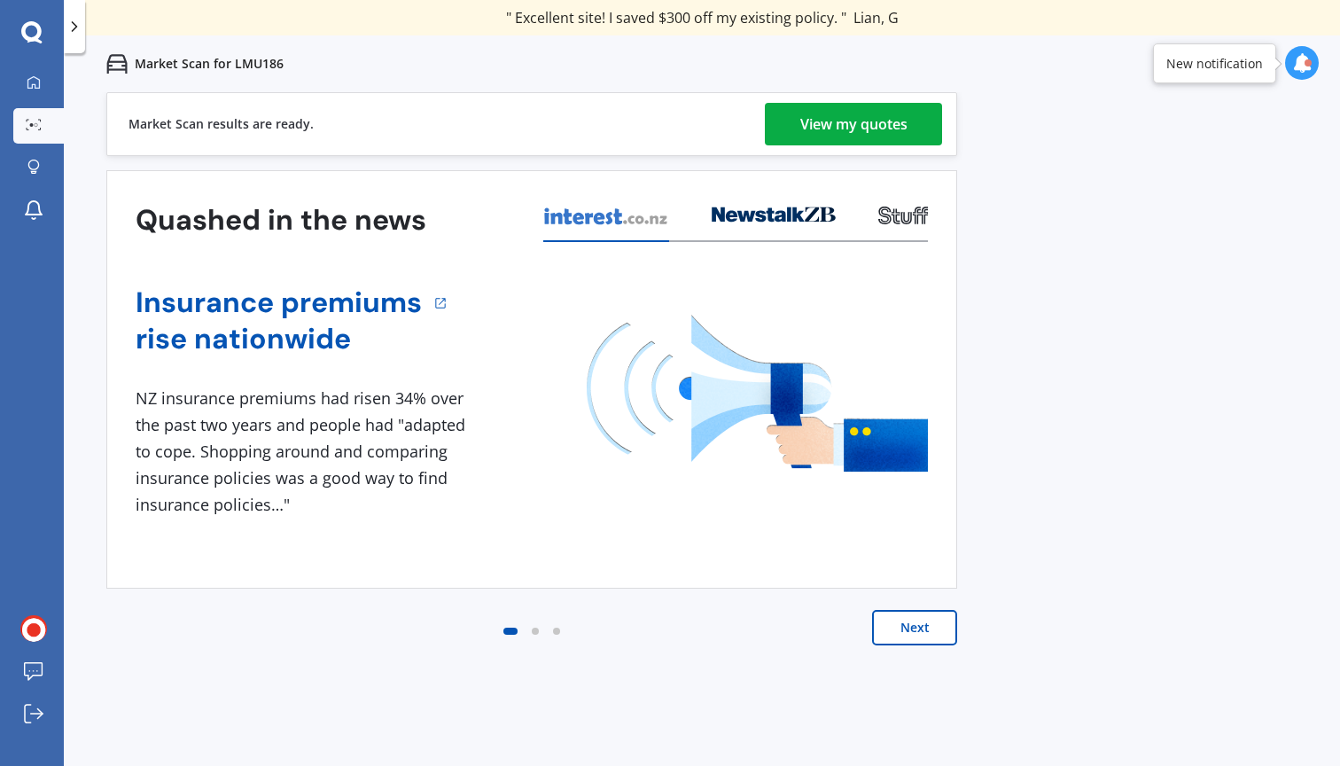
click at [815, 114] on div "View my quotes" at bounding box center [853, 124] width 107 height 43
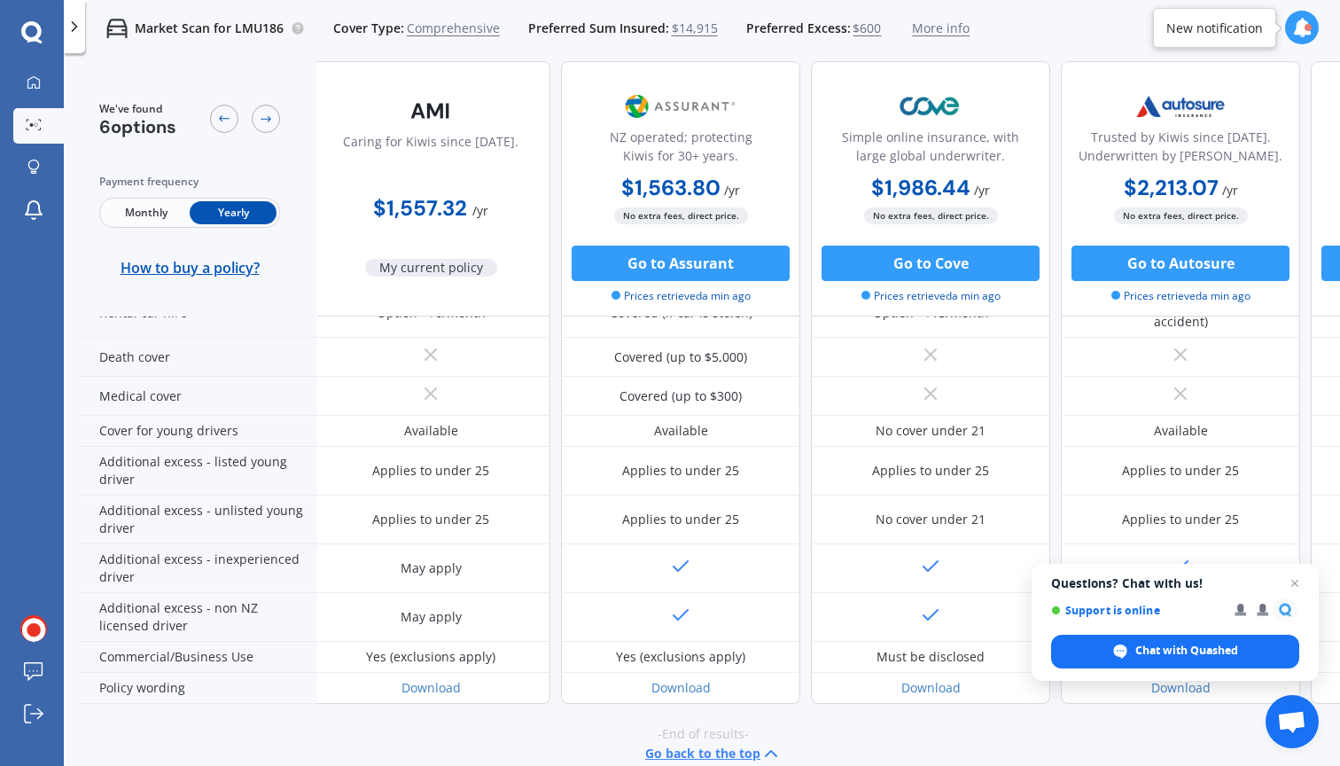
click at [156, 219] on span "Monthly" at bounding box center [146, 212] width 87 height 23
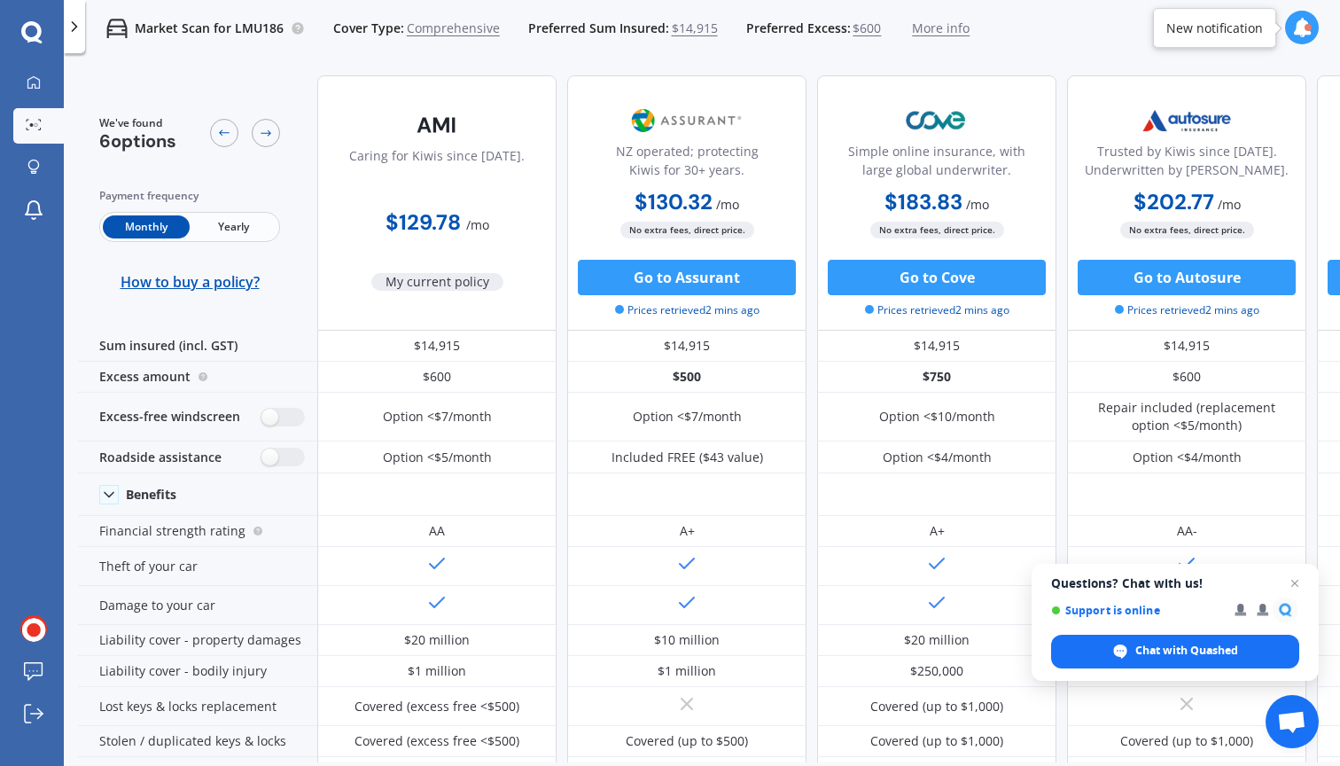
click at [230, 223] on span "Yearly" at bounding box center [233, 226] width 87 height 23
click at [1307, 29] on div at bounding box center [1307, 27] width 7 height 7
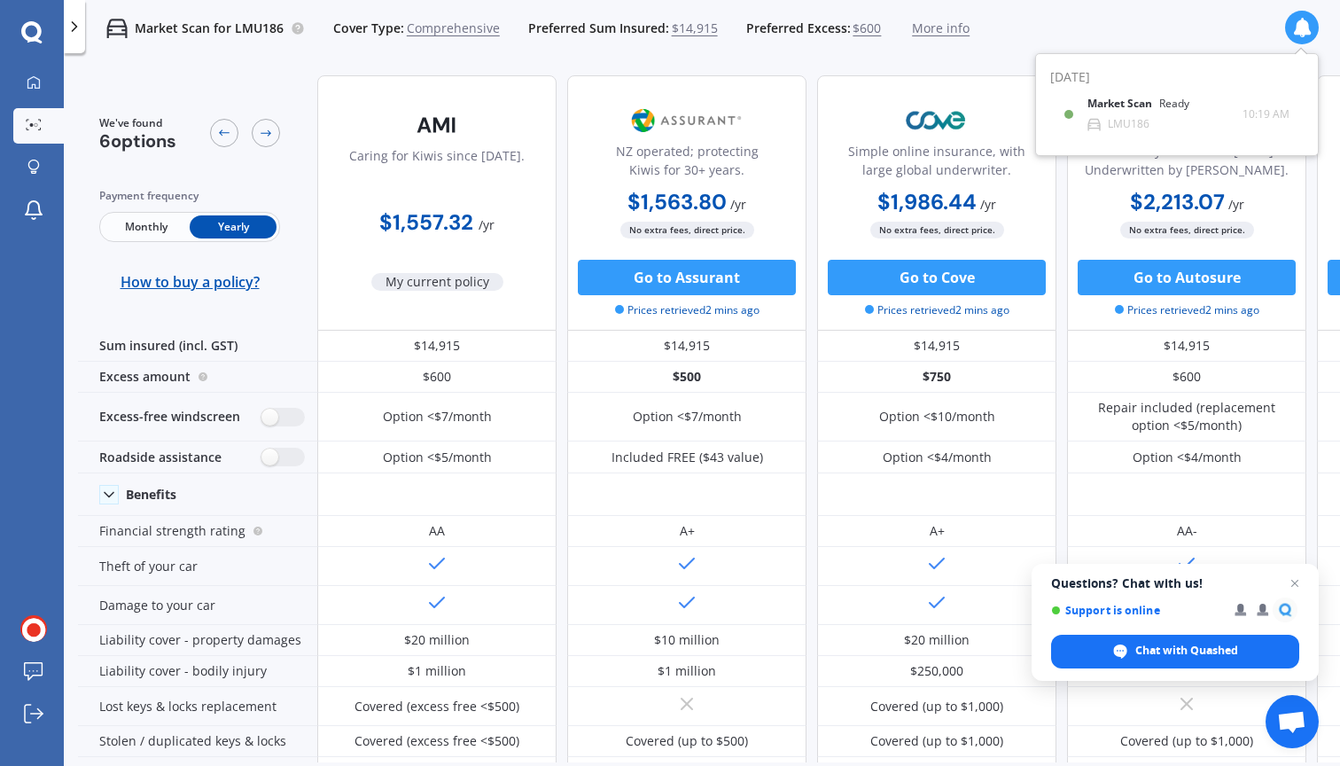
click at [1307, 29] on icon at bounding box center [1301, 27] width 19 height 19
